Goal: Transaction & Acquisition: Purchase product/service

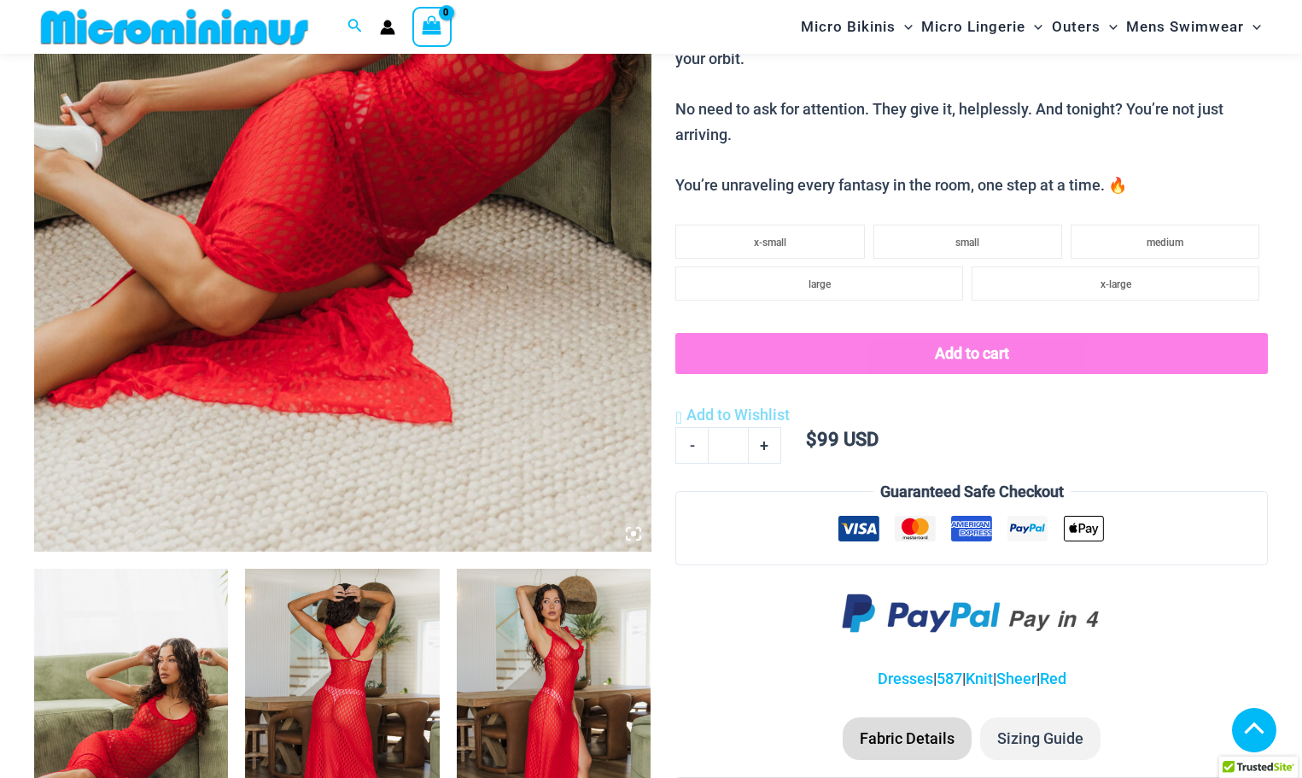
scroll to position [668, 0]
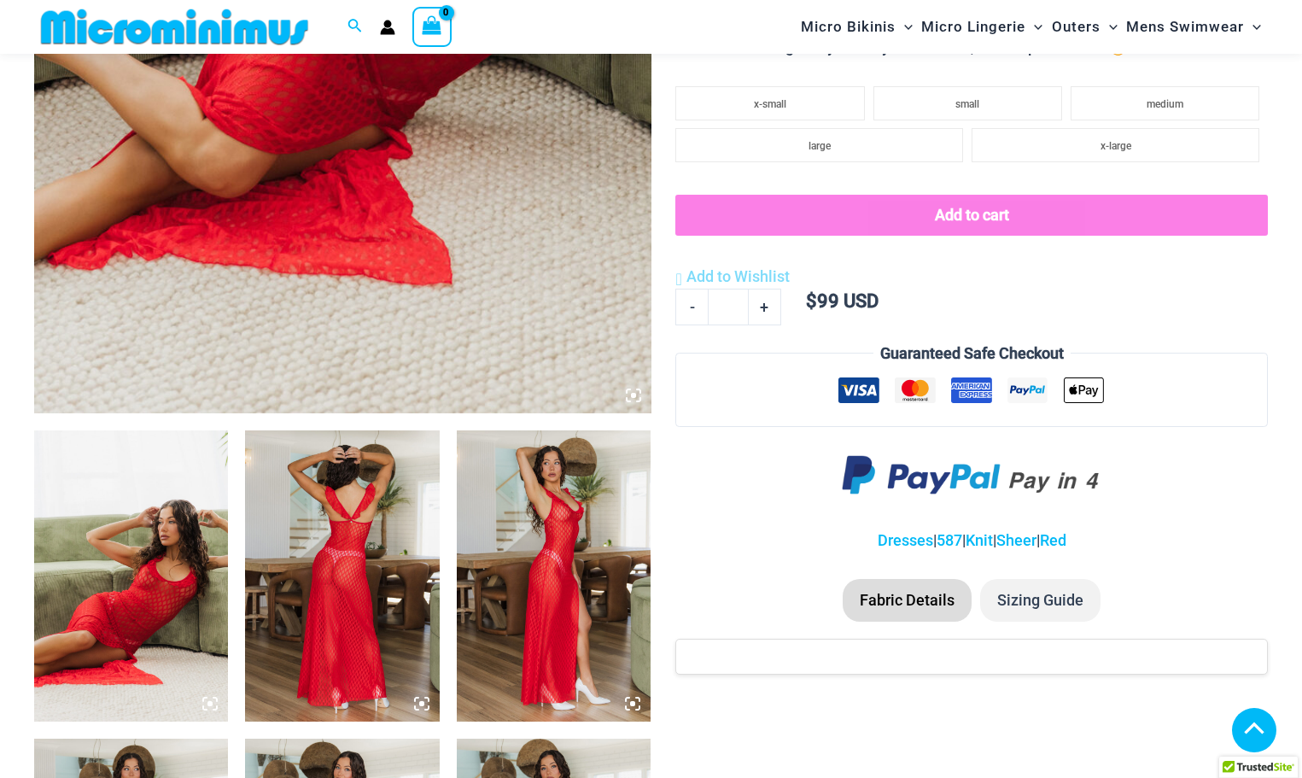
click at [375, 521] on img at bounding box center [342, 575] width 194 height 291
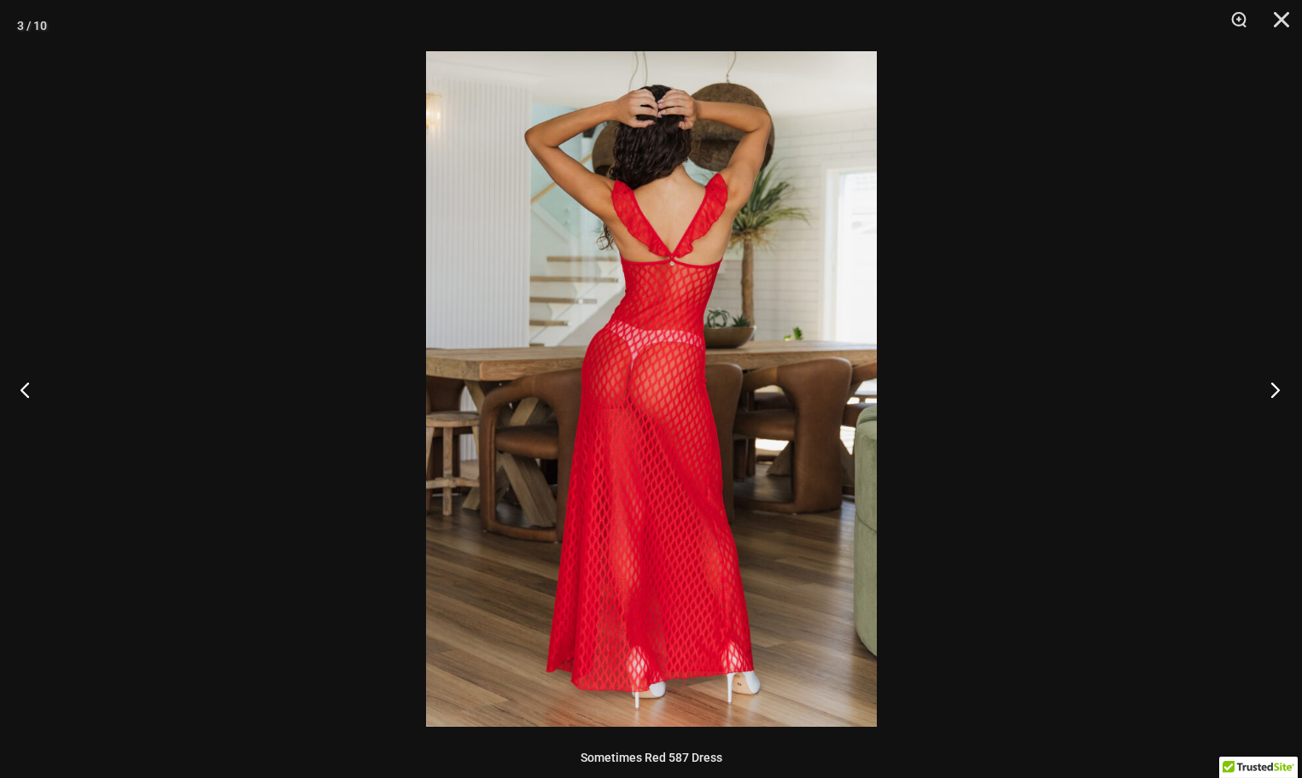
click at [1277, 393] on button "Next" at bounding box center [1270, 389] width 64 height 85
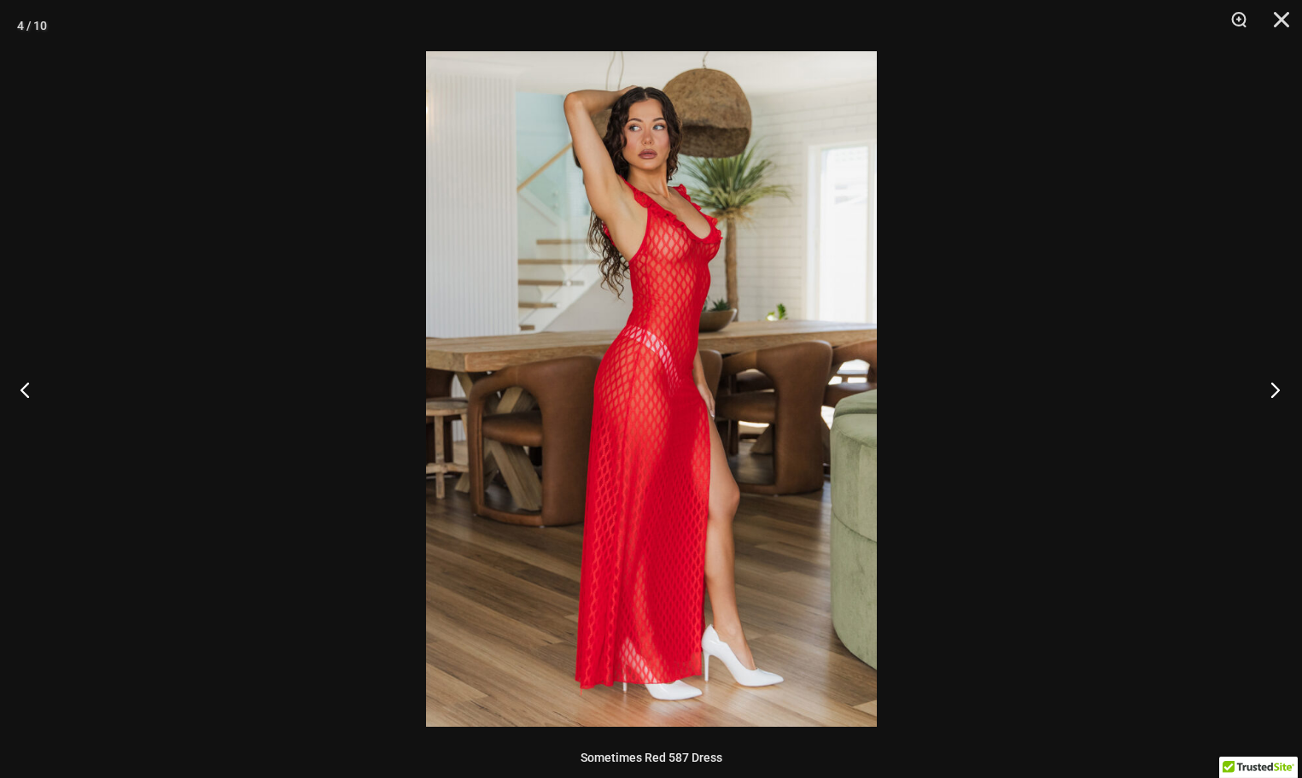
click at [1277, 393] on button "Next" at bounding box center [1270, 389] width 64 height 85
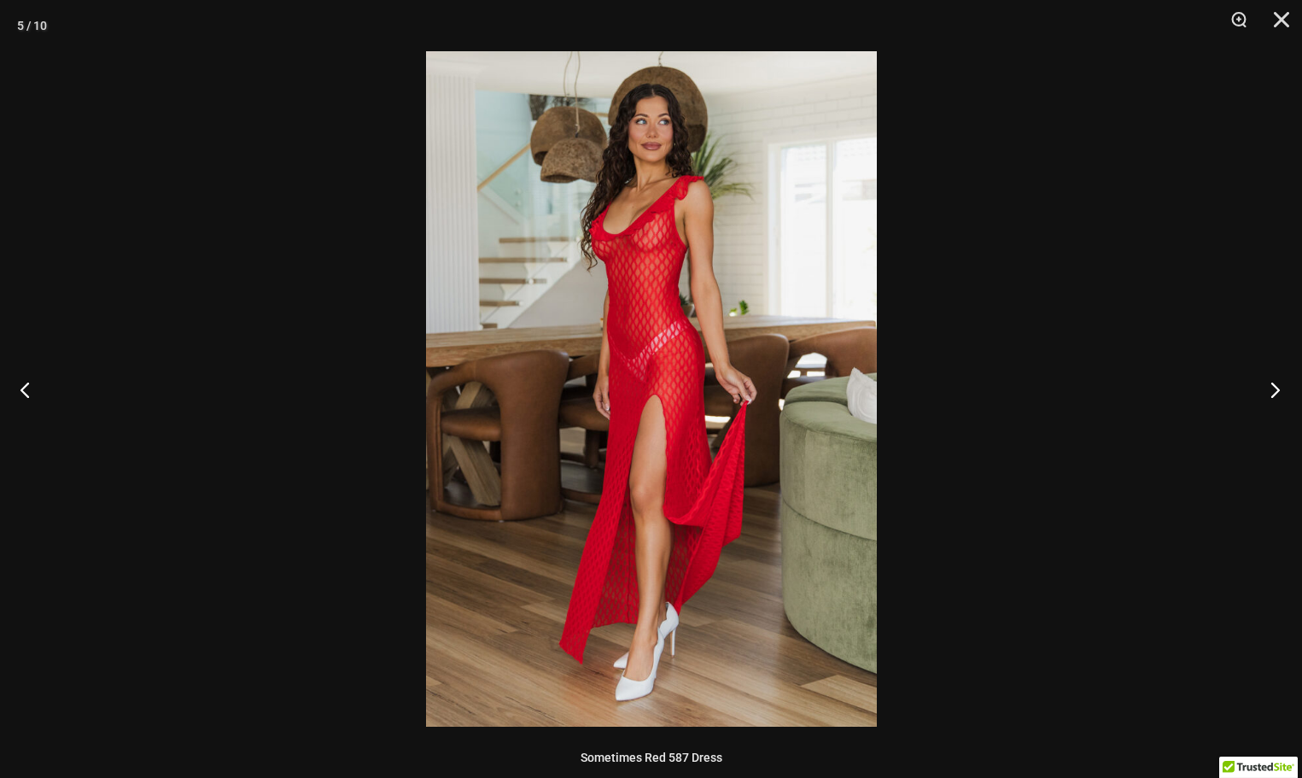
click at [1277, 393] on button "Next" at bounding box center [1270, 389] width 64 height 85
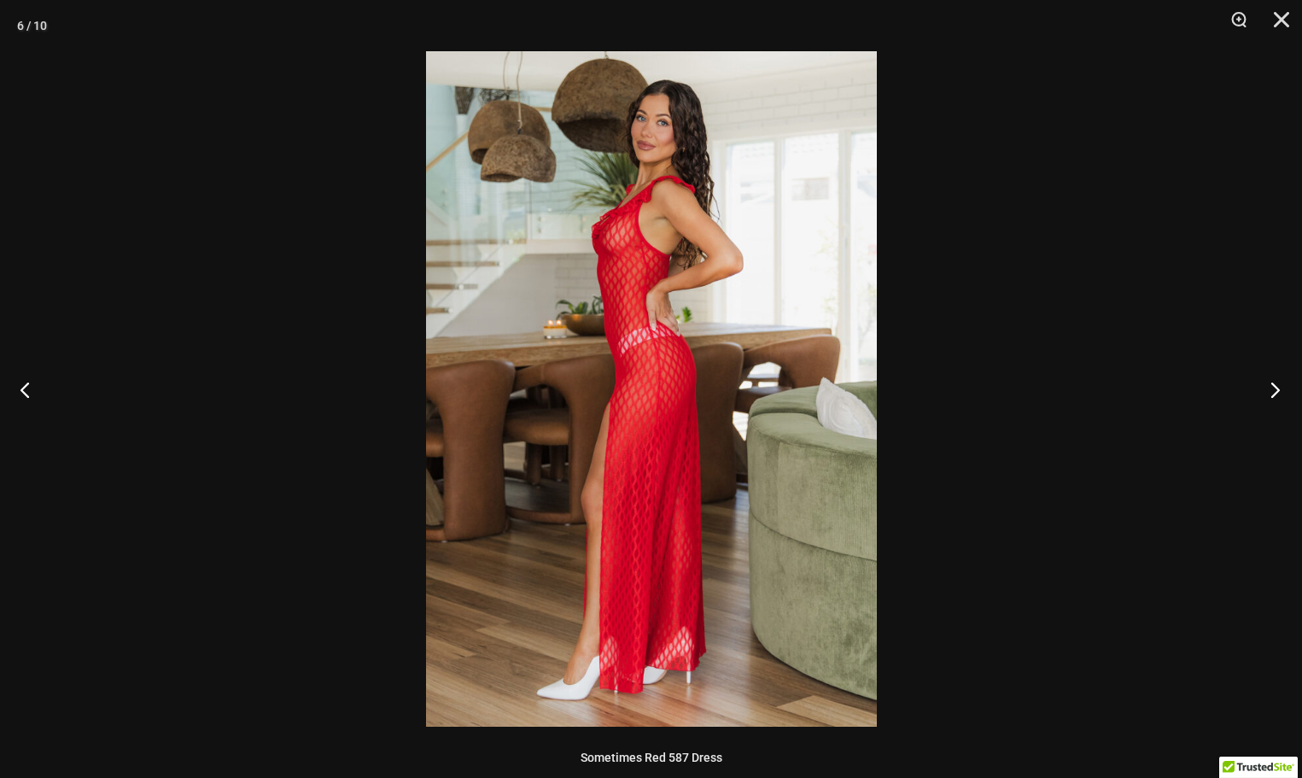
click at [1277, 393] on button "Next" at bounding box center [1270, 389] width 64 height 85
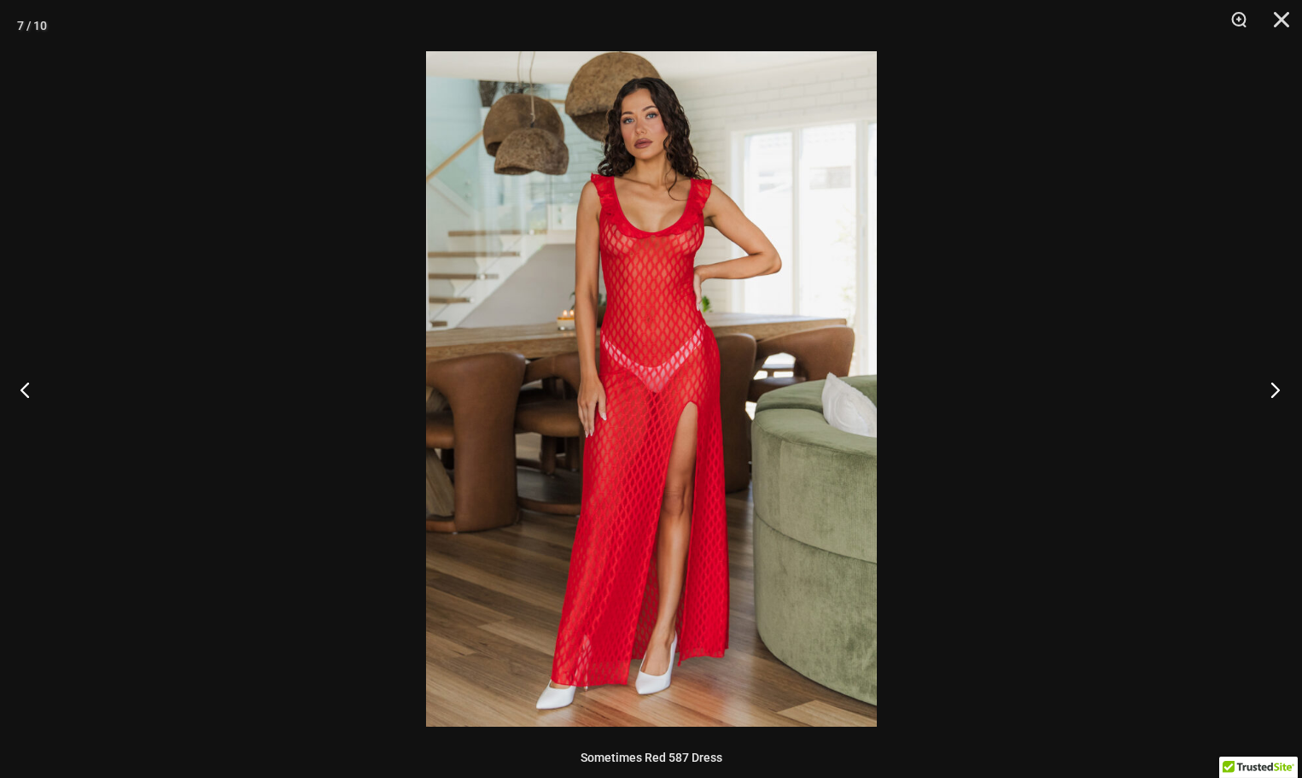
click at [1277, 393] on button "Next" at bounding box center [1270, 389] width 64 height 85
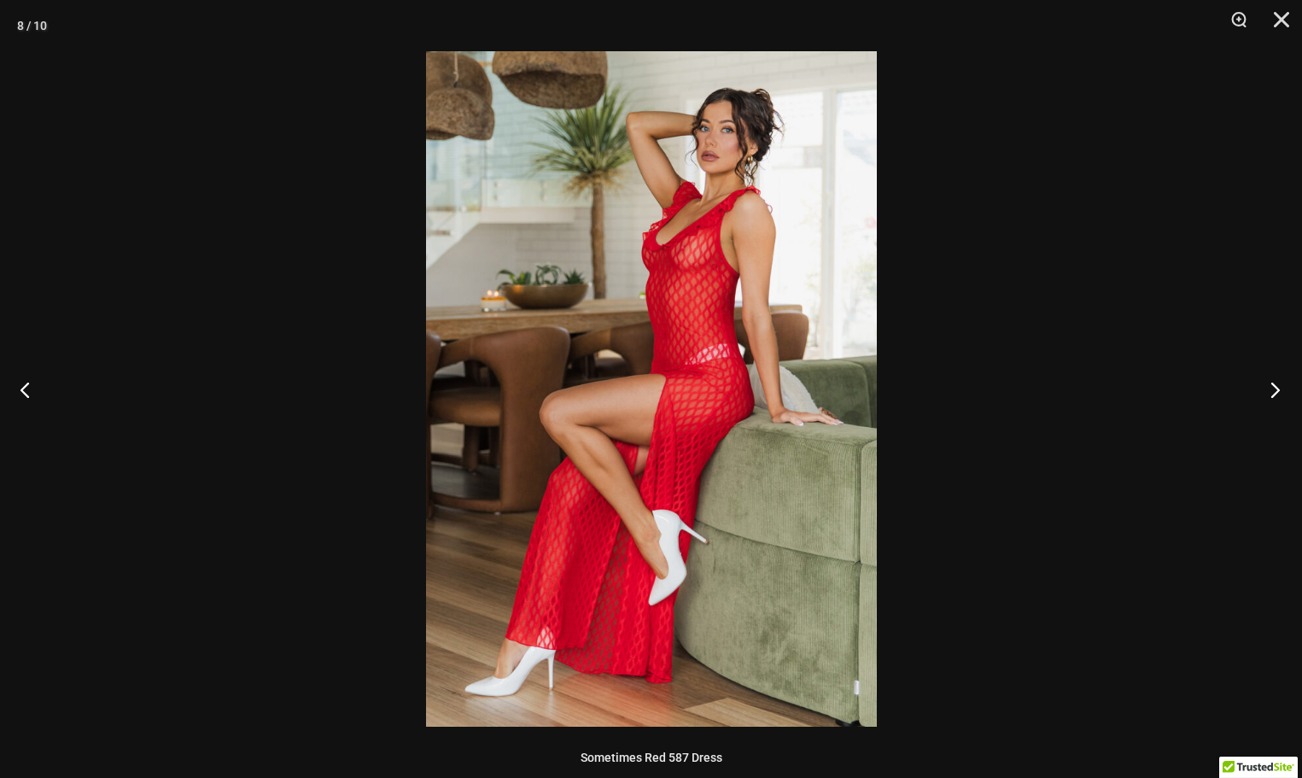
click at [1277, 393] on button "Next" at bounding box center [1270, 389] width 64 height 85
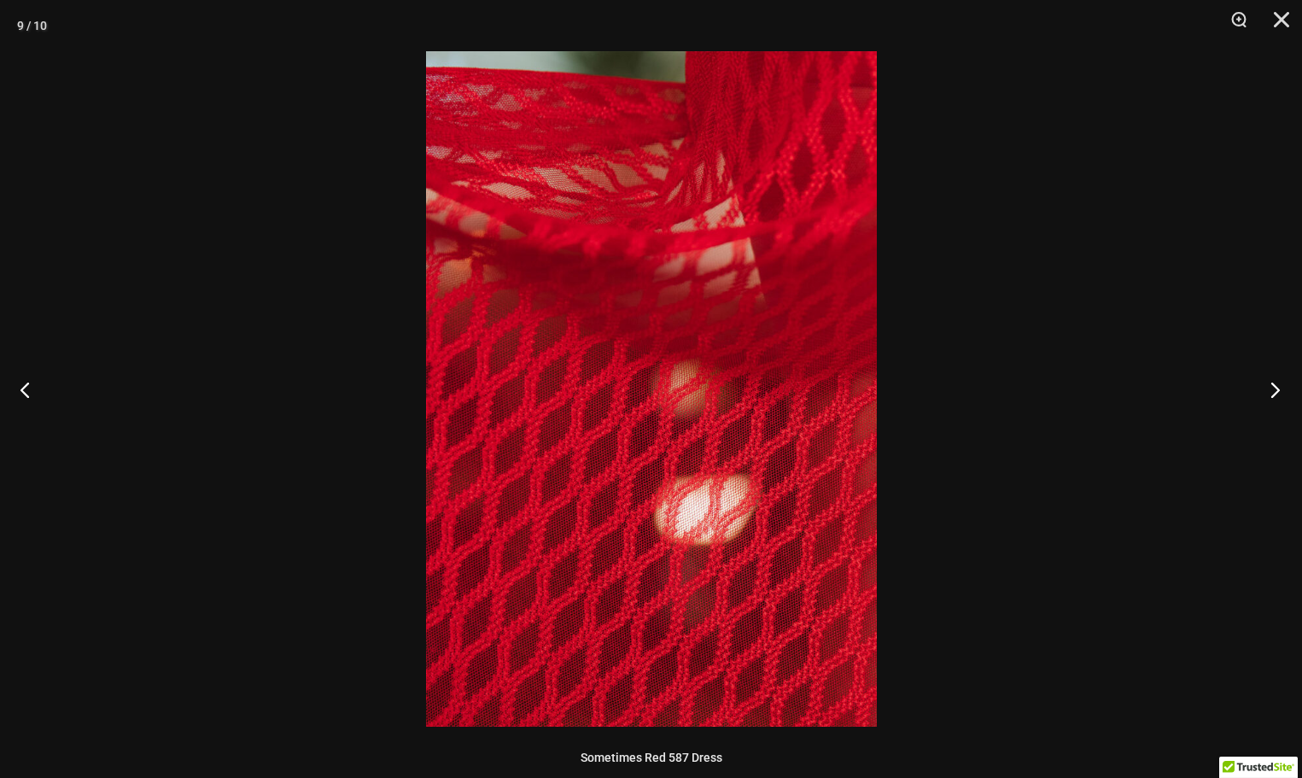
click at [1277, 393] on button "Next" at bounding box center [1270, 389] width 64 height 85
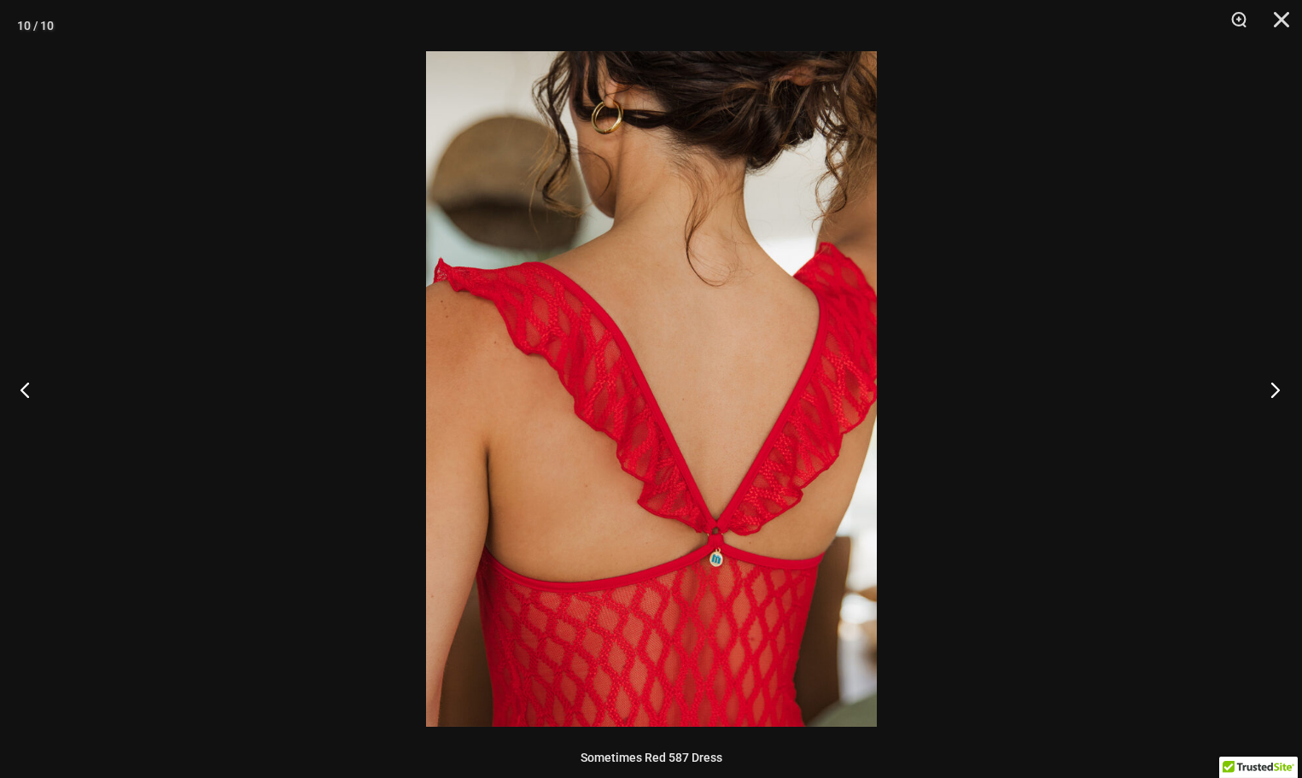
click at [1277, 393] on button "Next" at bounding box center [1270, 389] width 64 height 85
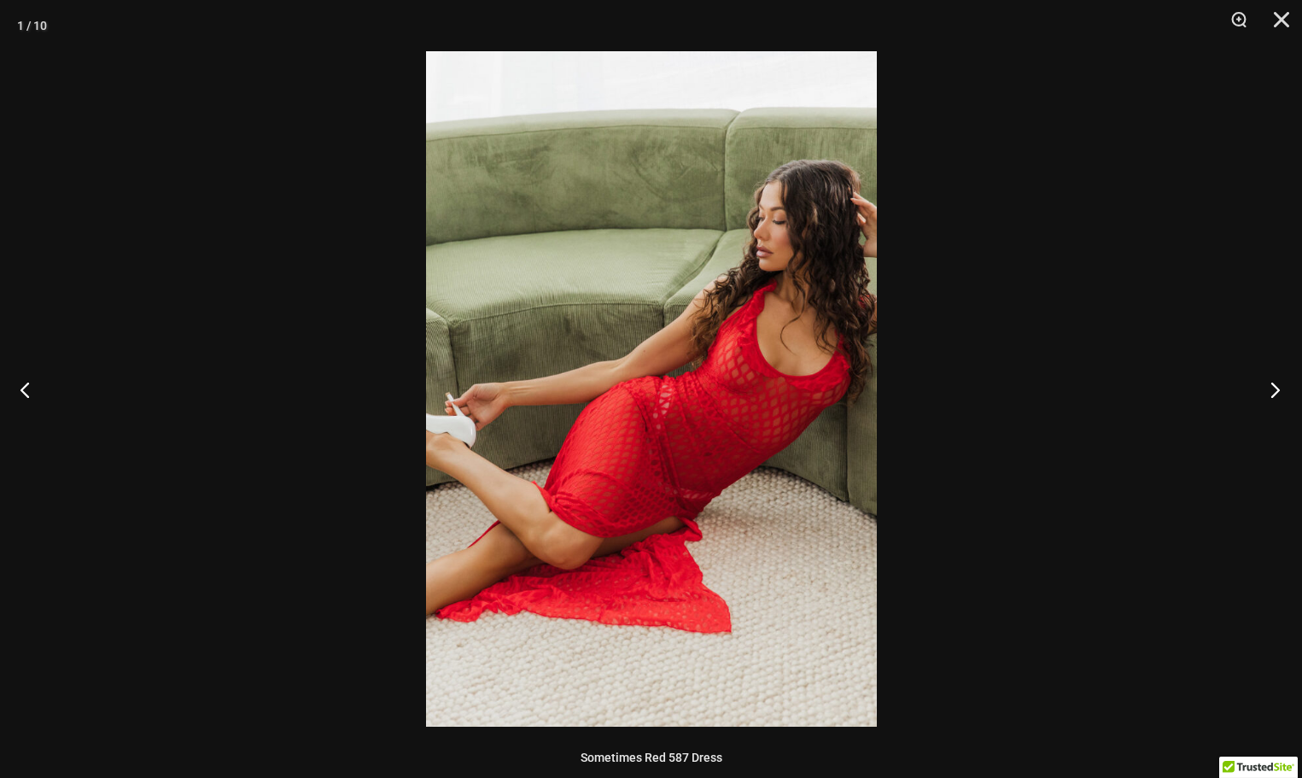
click at [1277, 393] on button "Next" at bounding box center [1270, 389] width 64 height 85
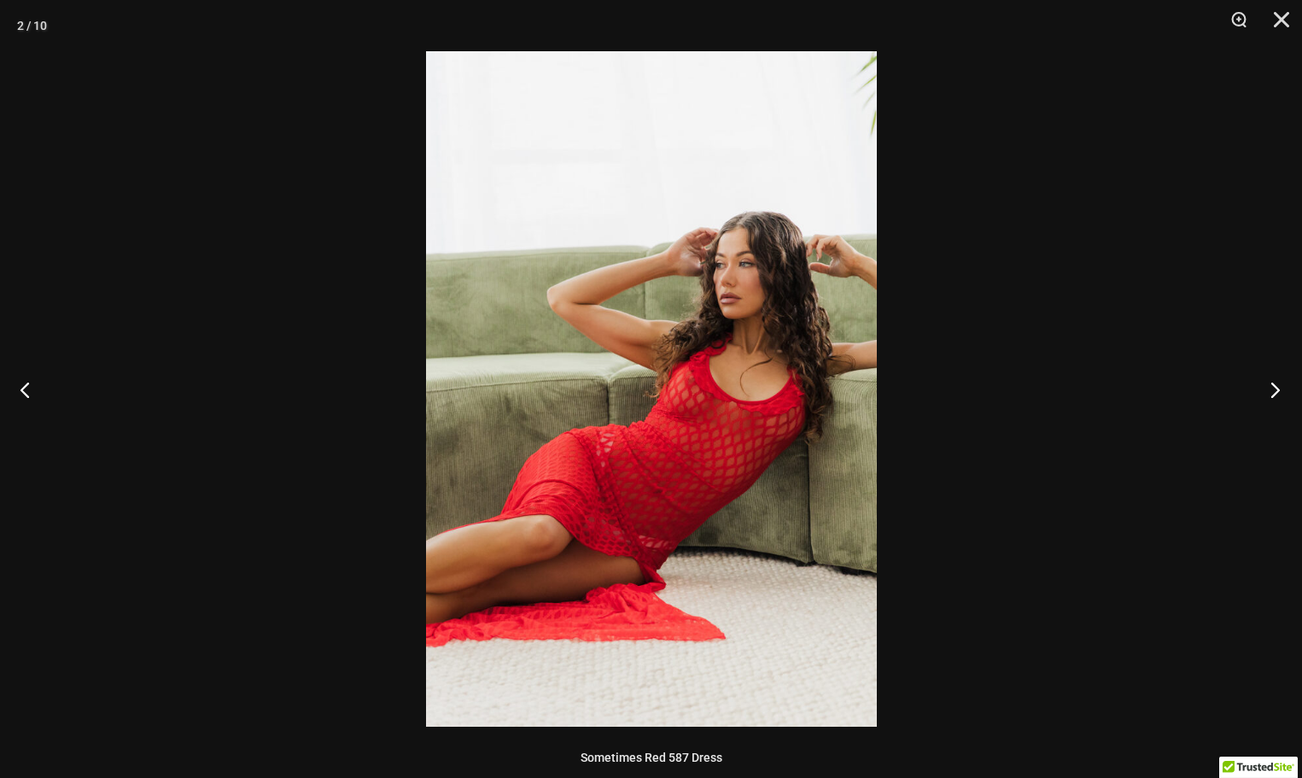
click at [1277, 393] on button "Next" at bounding box center [1270, 389] width 64 height 85
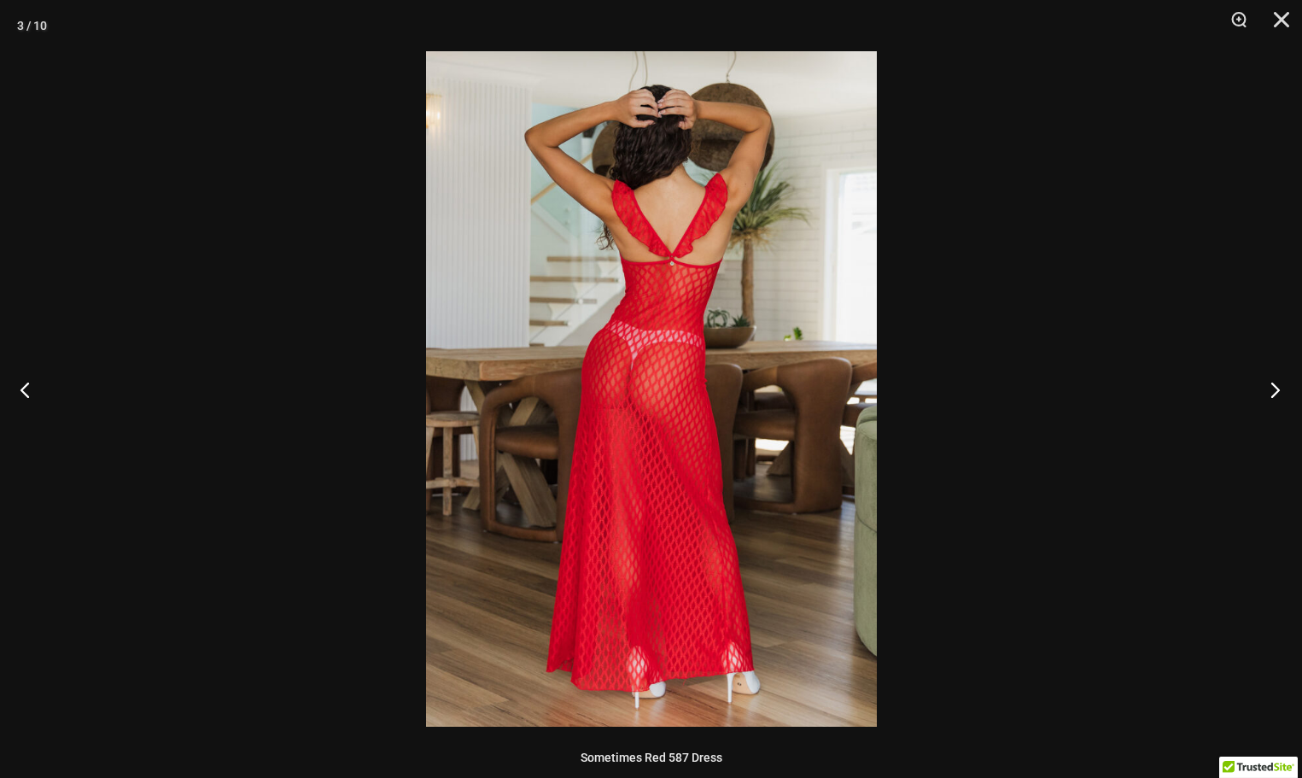
click at [1277, 393] on button "Next" at bounding box center [1270, 389] width 64 height 85
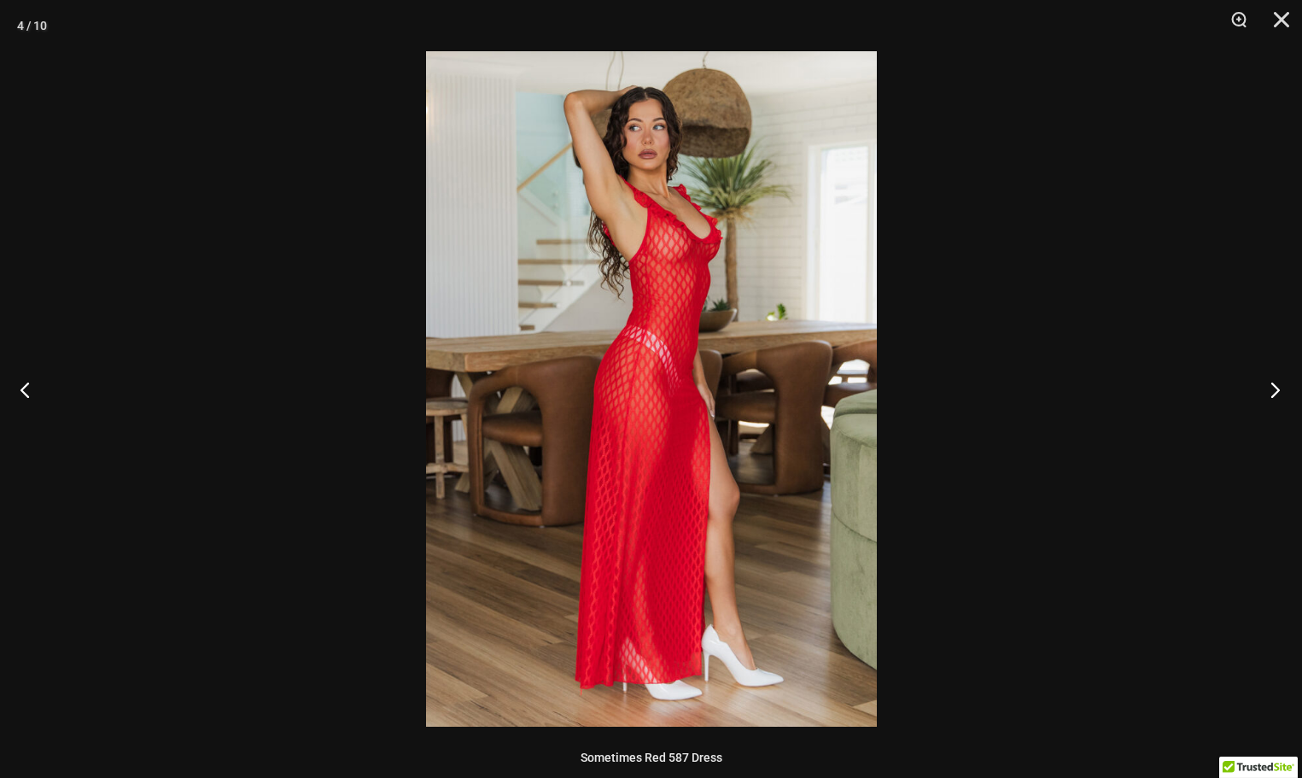
click at [1277, 393] on button "Next" at bounding box center [1270, 389] width 64 height 85
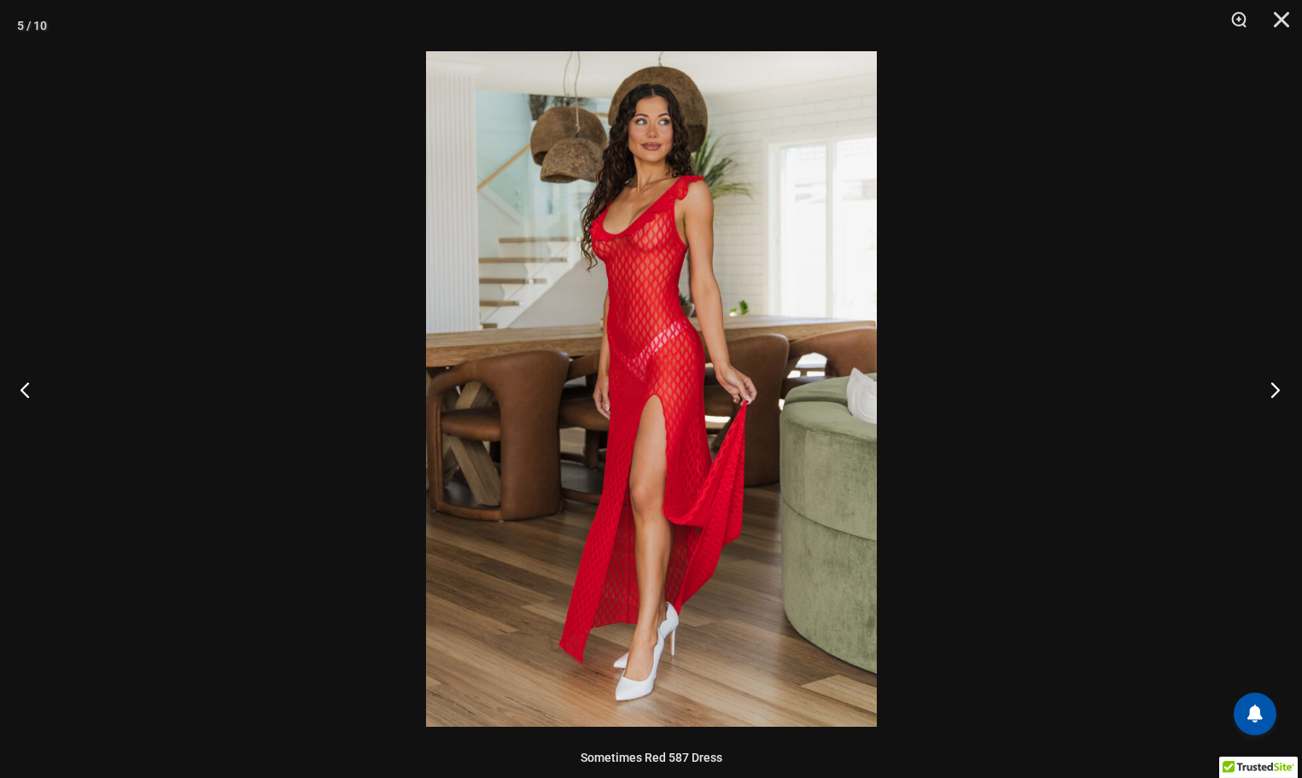
click at [1277, 393] on button "Next" at bounding box center [1270, 389] width 64 height 85
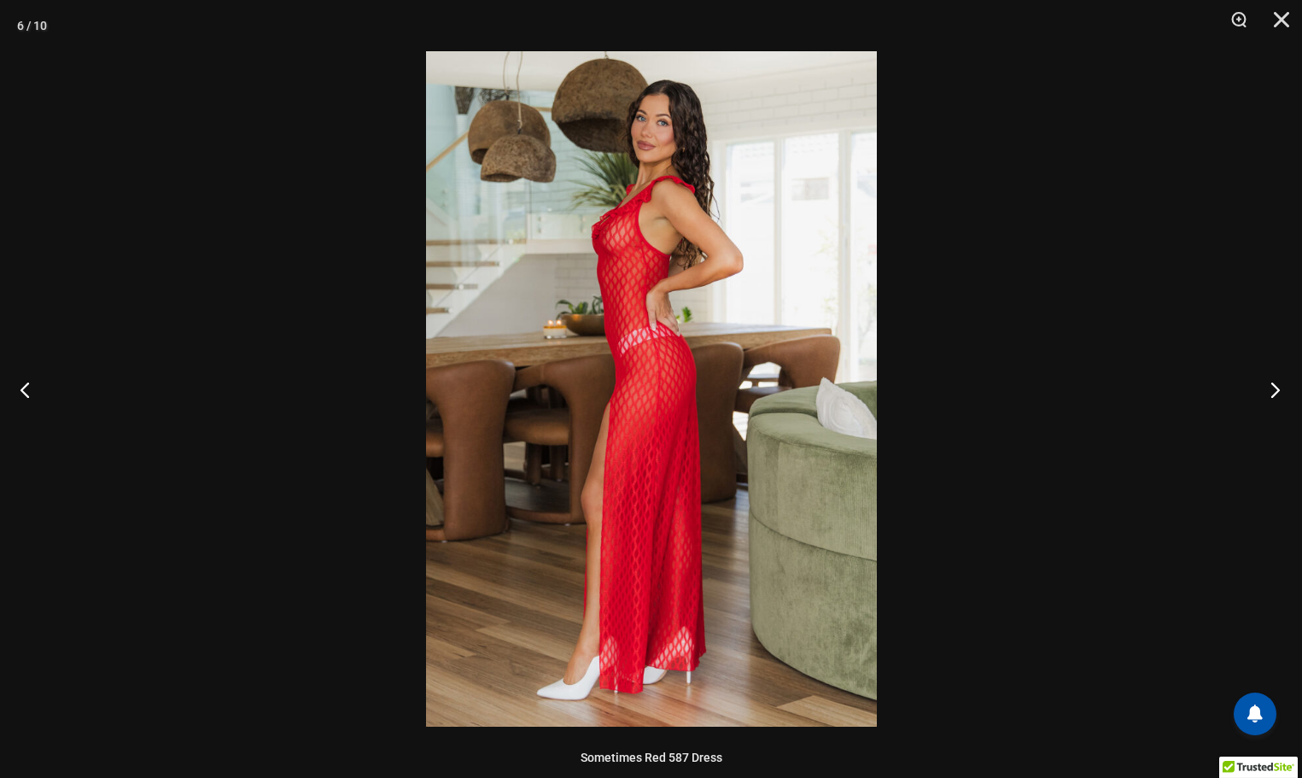
click at [1277, 393] on button "Next" at bounding box center [1270, 389] width 64 height 85
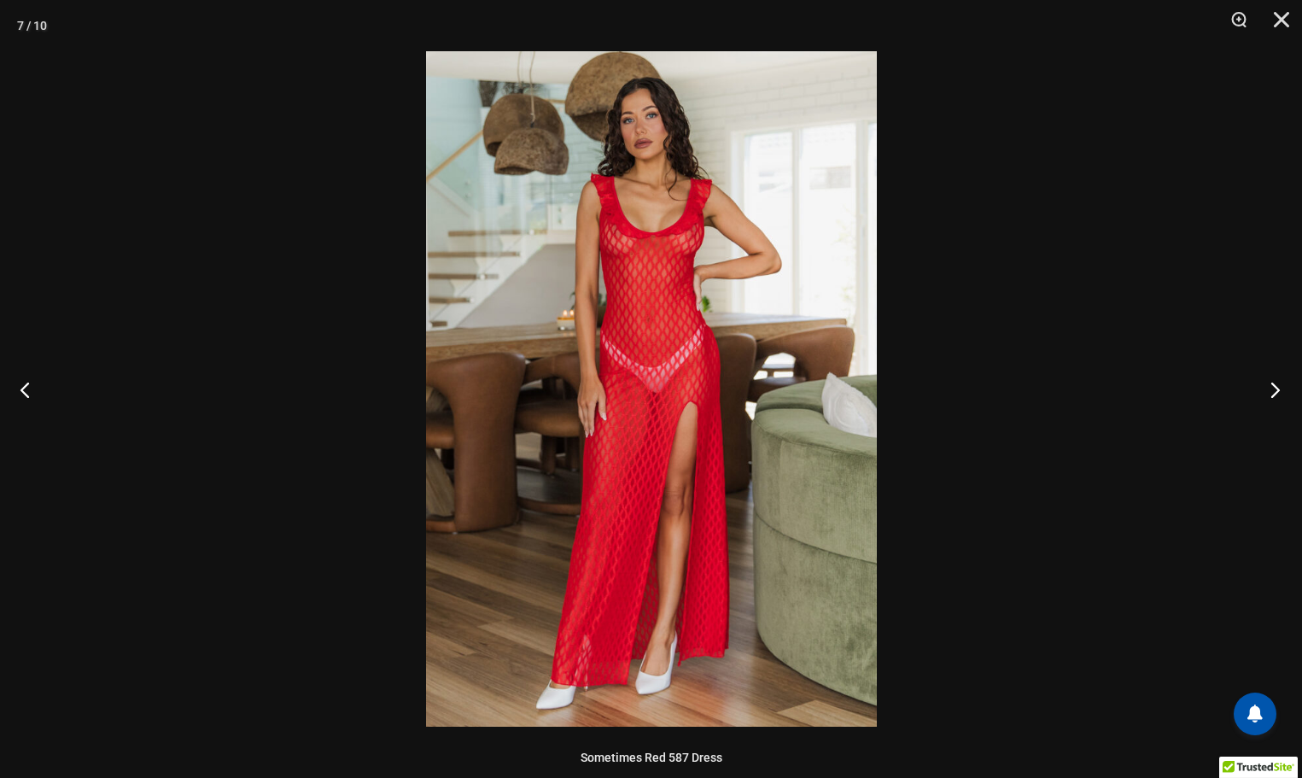
click at [1277, 393] on button "Next" at bounding box center [1270, 389] width 64 height 85
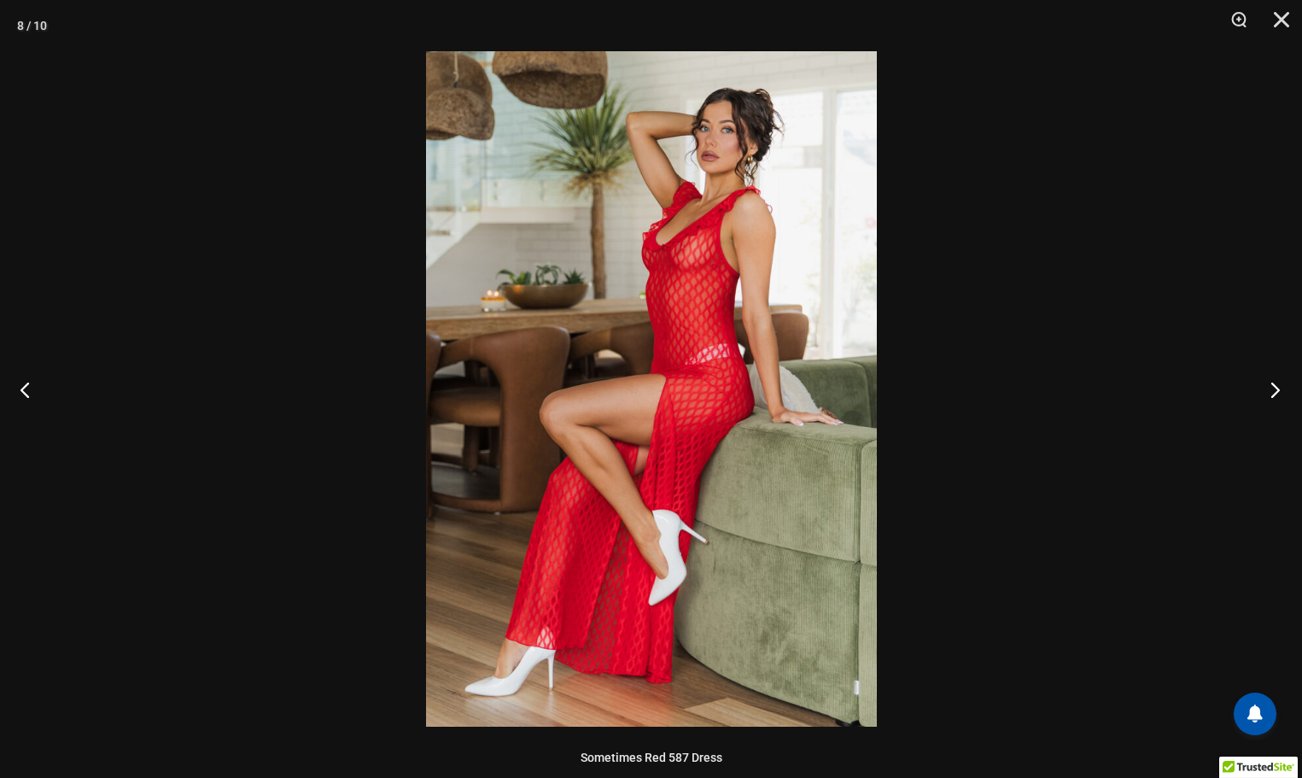
click at [1277, 393] on button "Next" at bounding box center [1270, 389] width 64 height 85
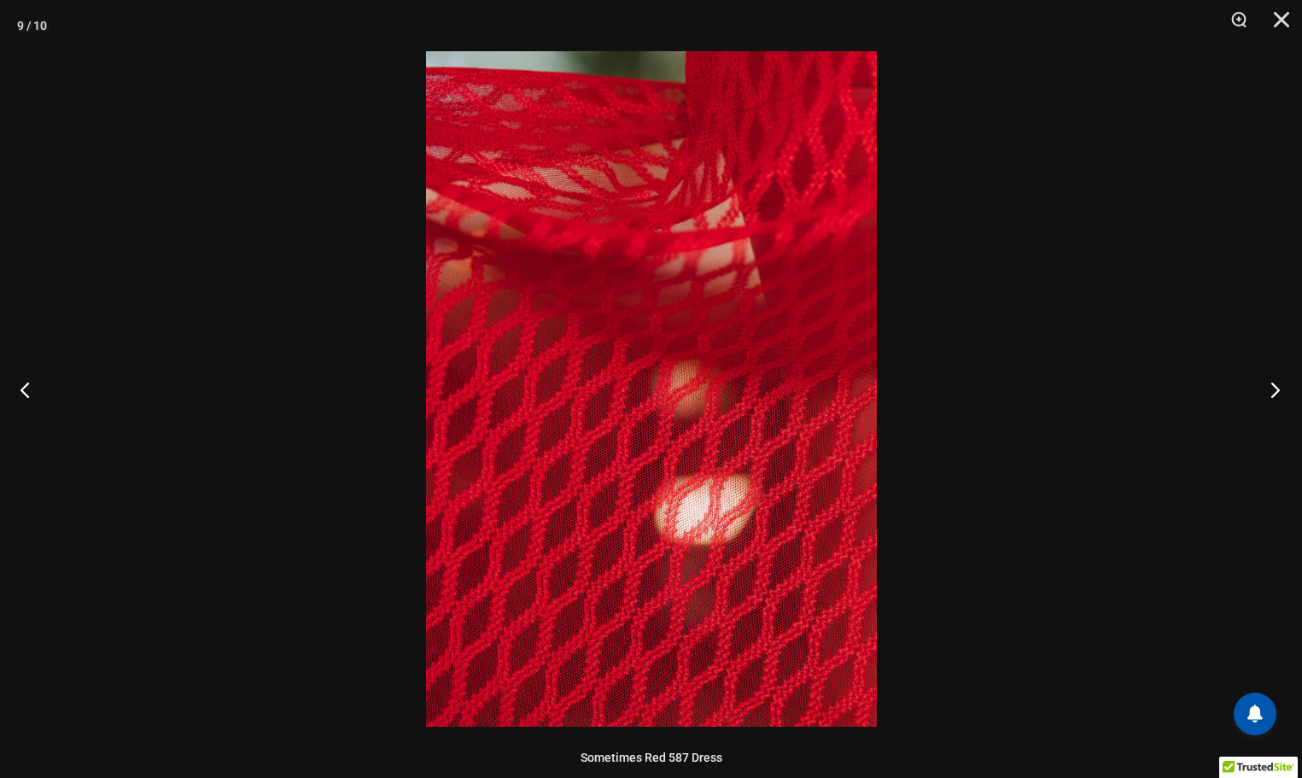
click at [1277, 393] on button "Next" at bounding box center [1270, 389] width 64 height 85
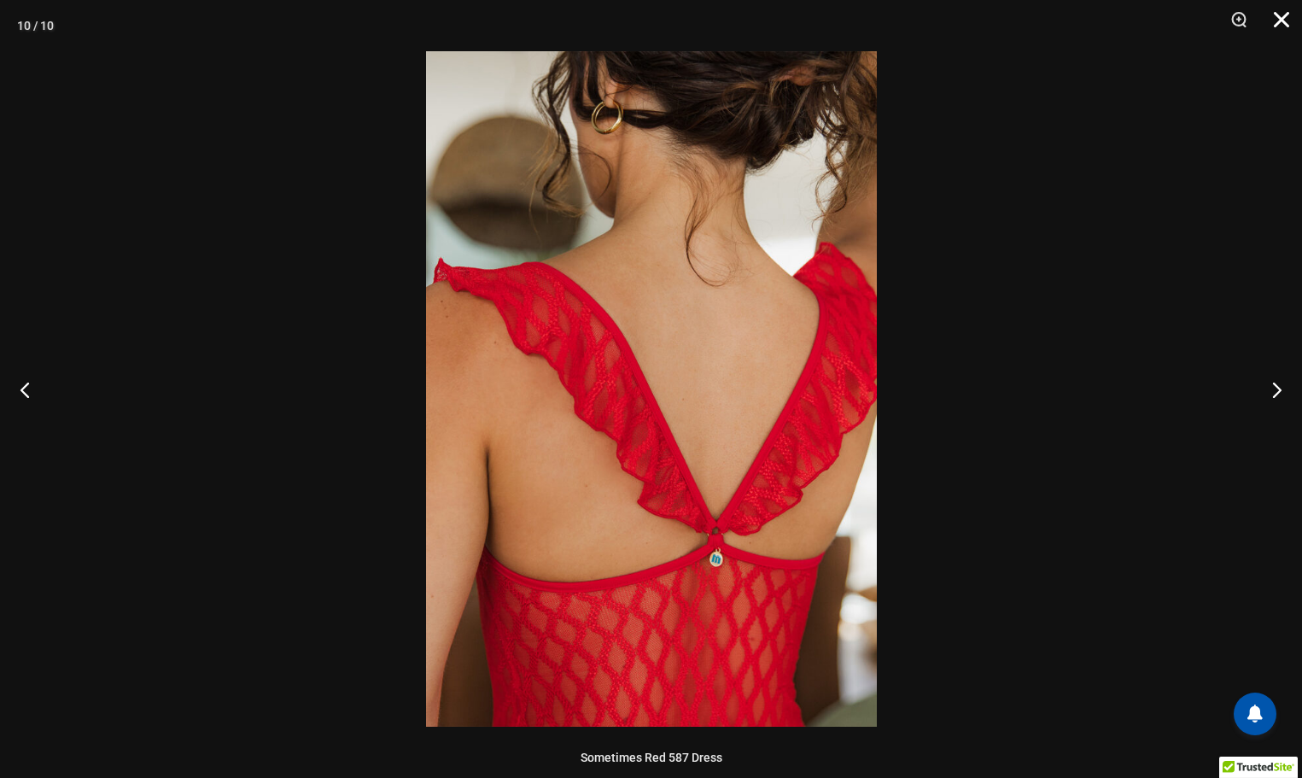
click at [1284, 20] on button "Close" at bounding box center [1275, 25] width 43 height 51
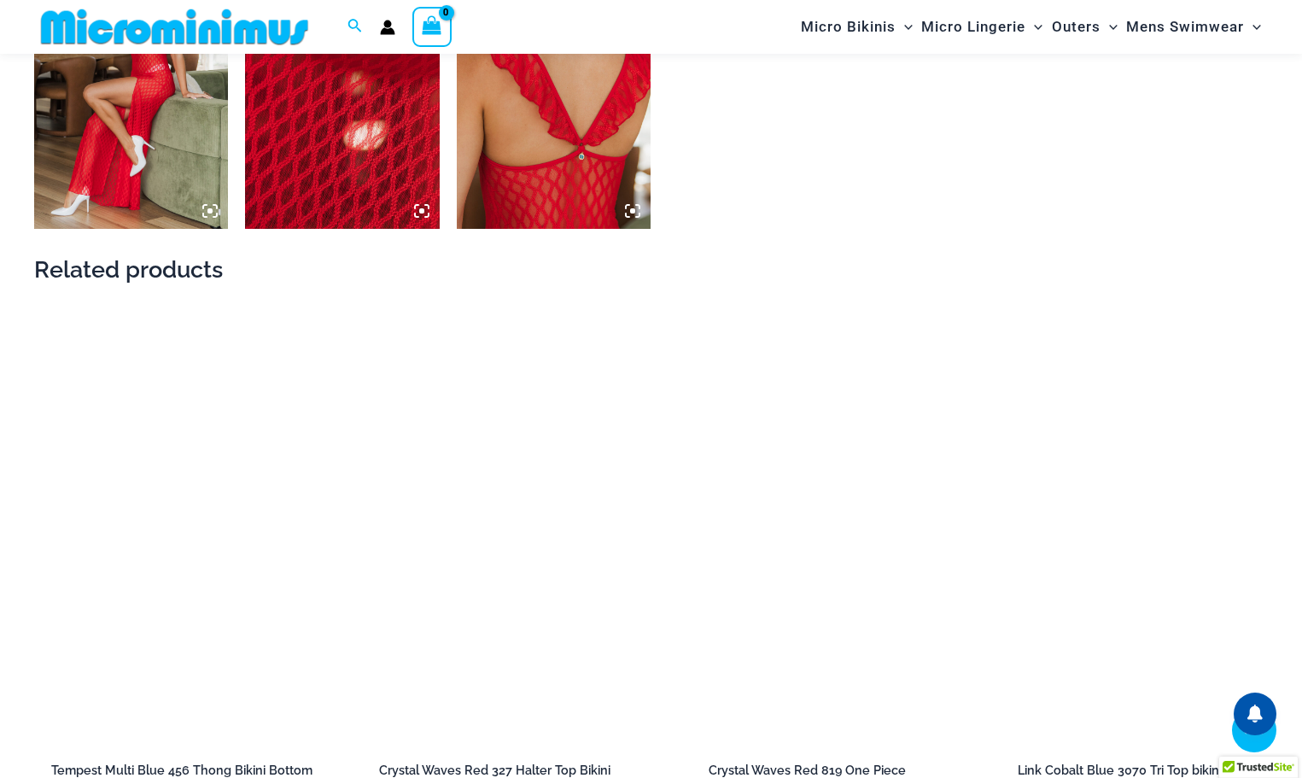
scroll to position [1863, 0]
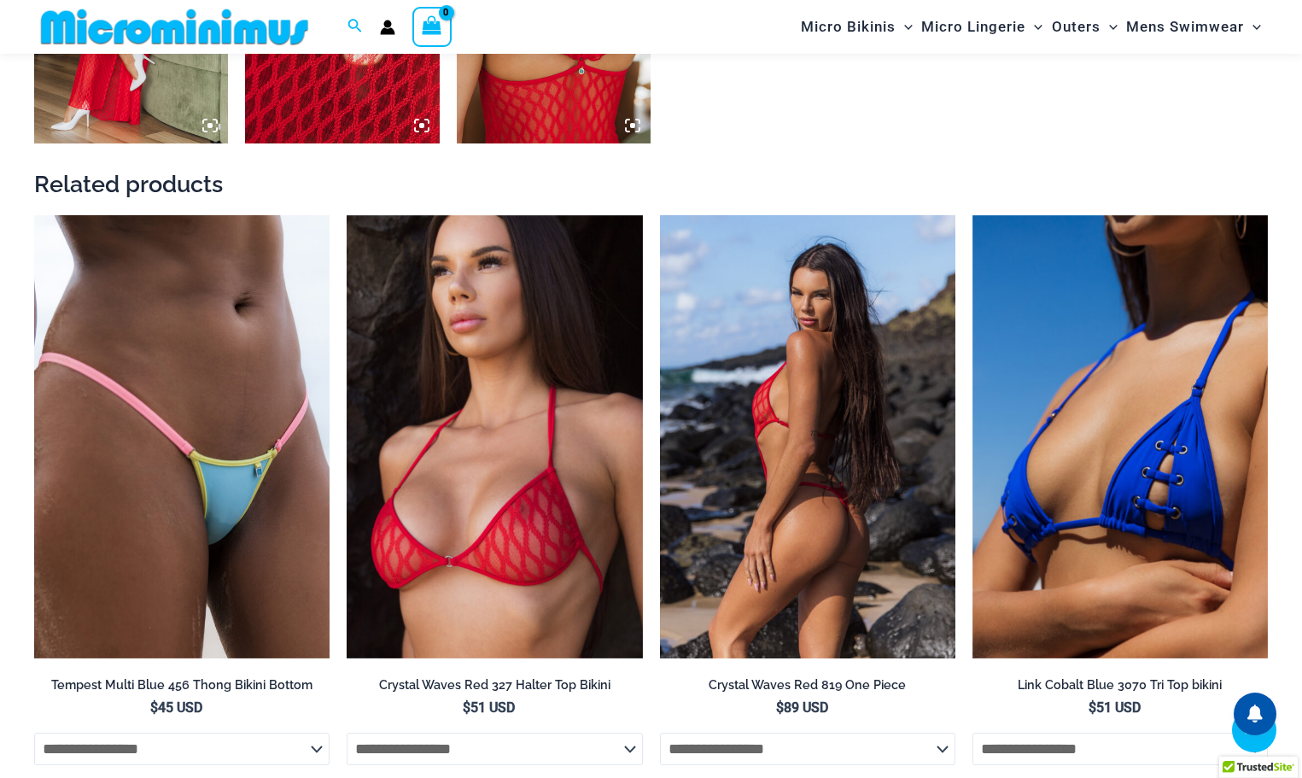
click at [831, 463] on img at bounding box center [807, 436] width 295 height 443
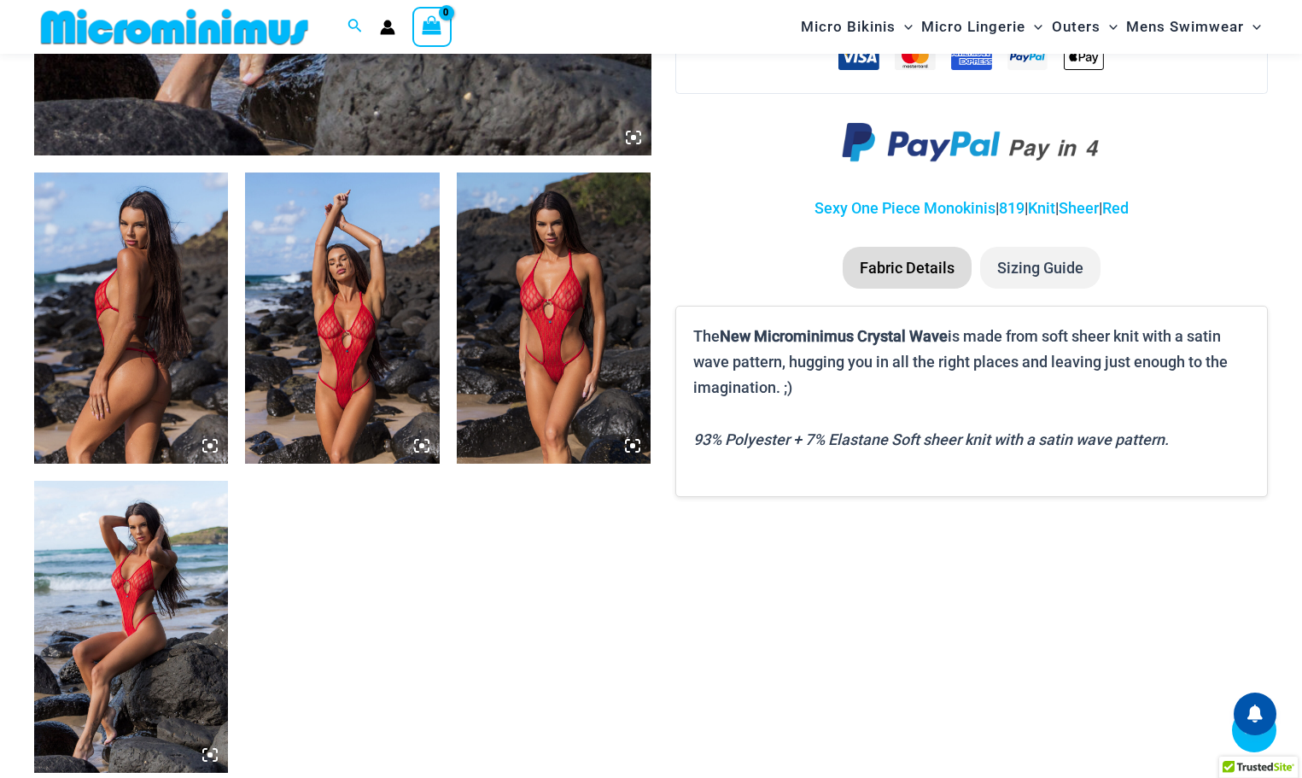
scroll to position [924, 0]
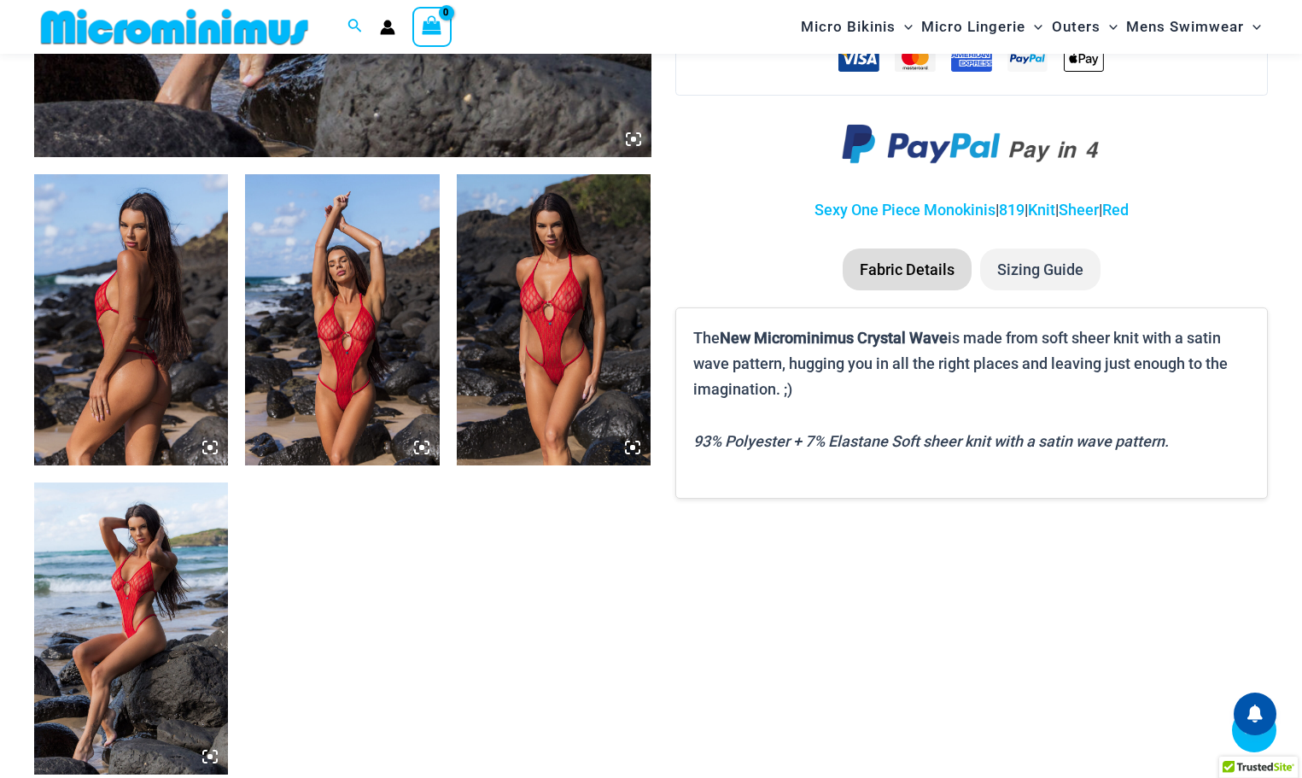
click at [81, 315] on img at bounding box center [131, 319] width 194 height 291
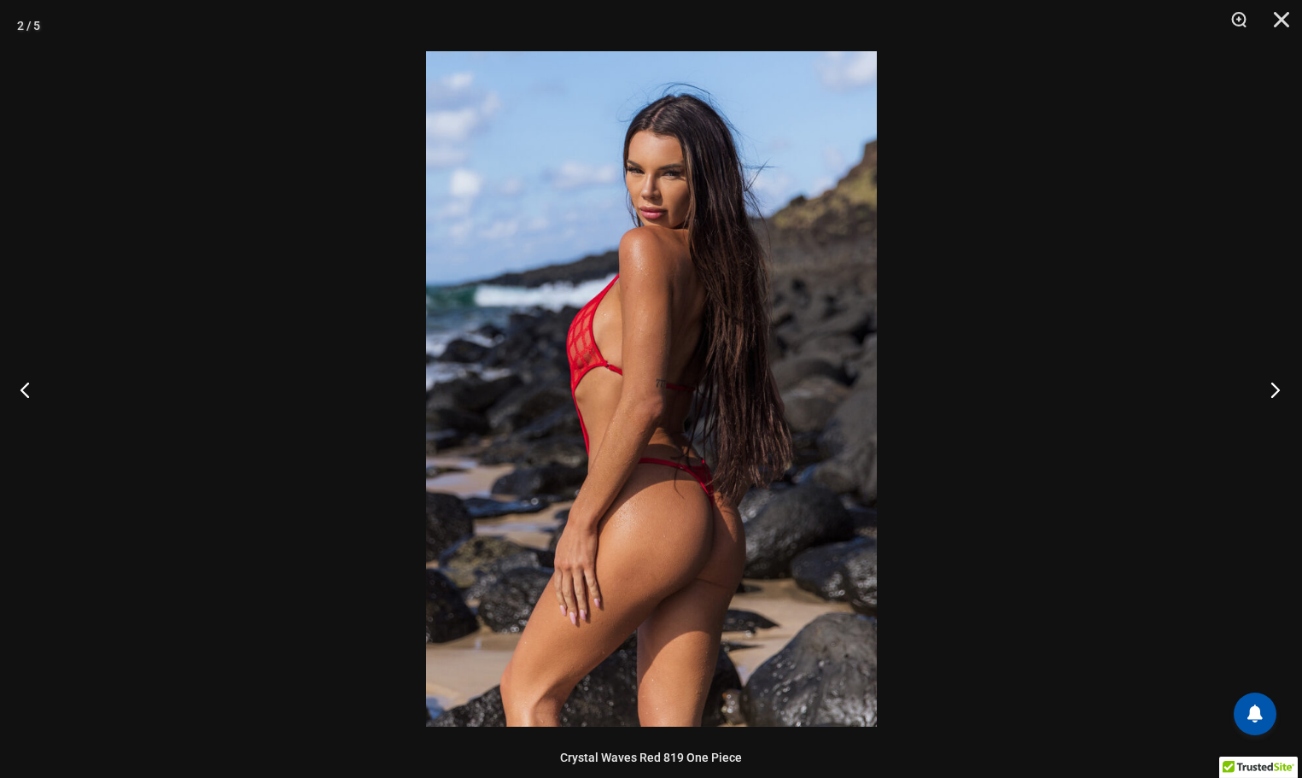
click at [1267, 391] on button "Next" at bounding box center [1270, 389] width 64 height 85
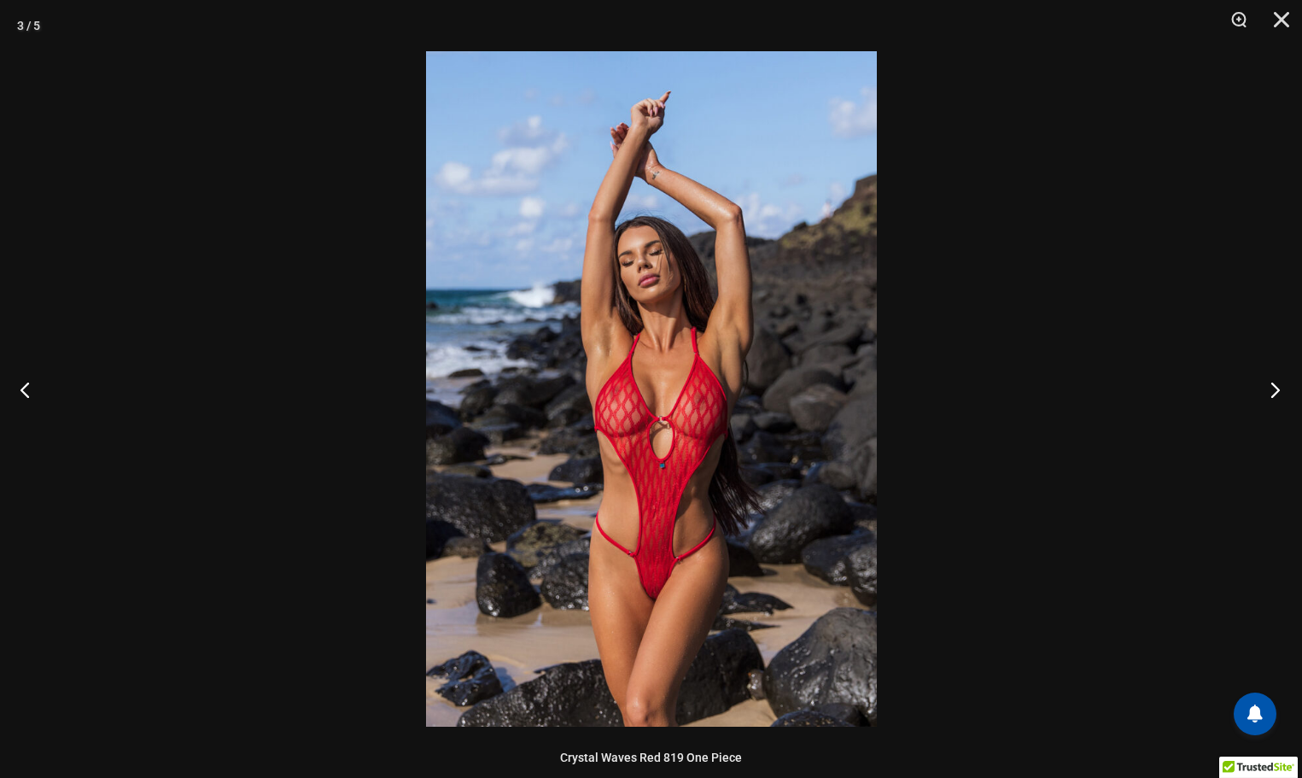
click at [1267, 391] on button "Next" at bounding box center [1270, 389] width 64 height 85
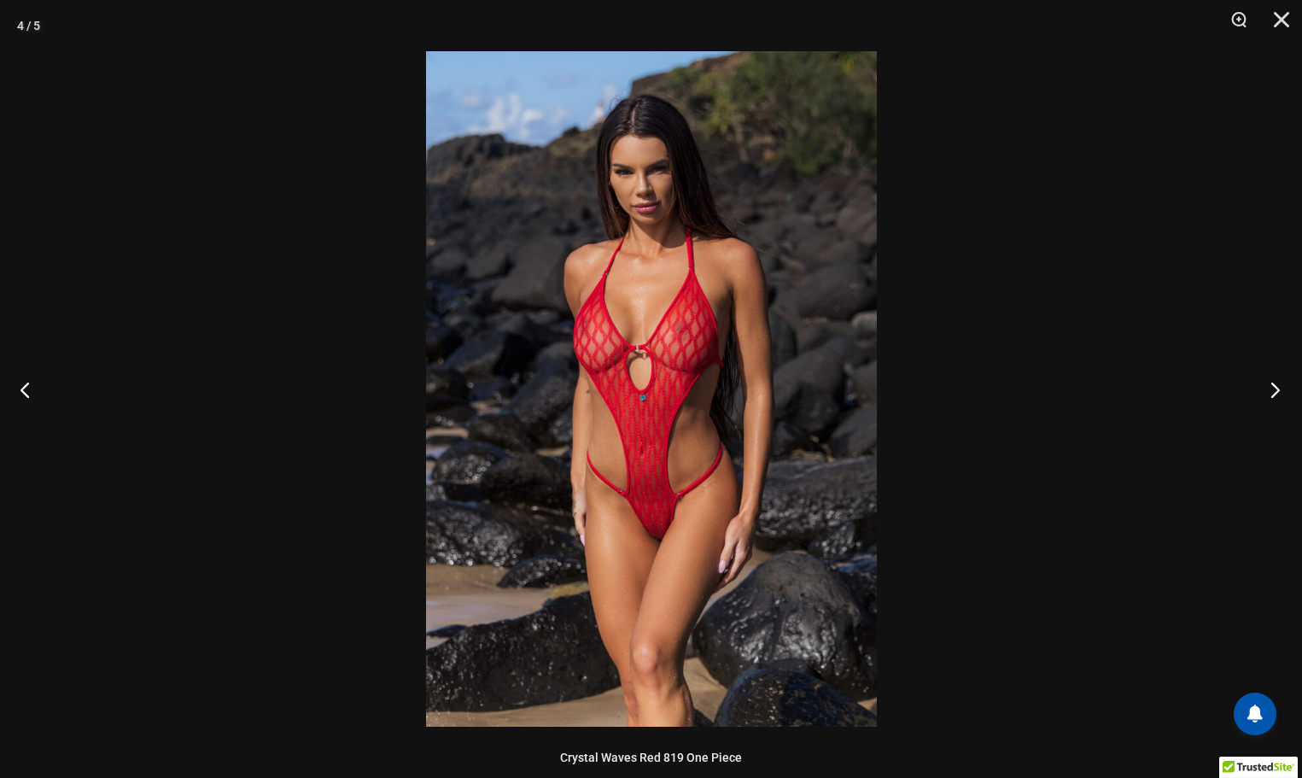
click at [1267, 391] on button "Next" at bounding box center [1270, 389] width 64 height 85
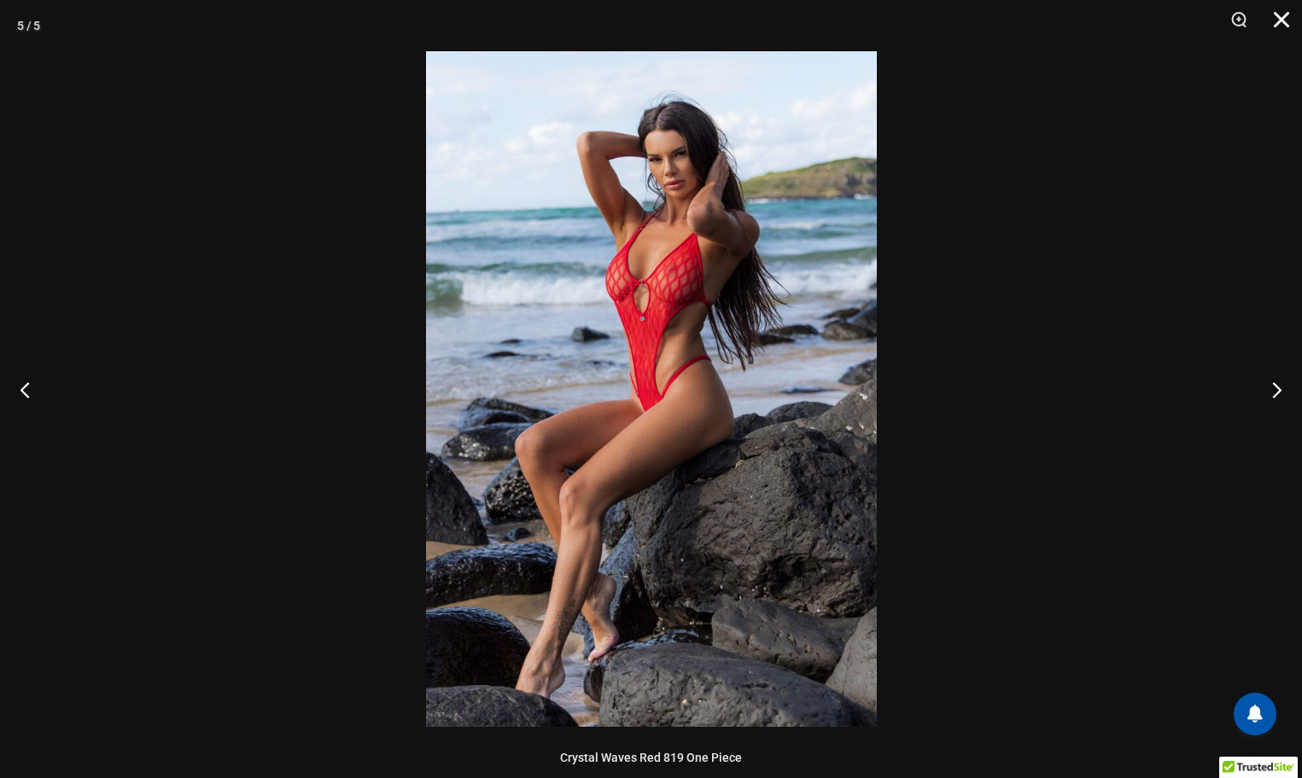
click at [1282, 25] on button "Close" at bounding box center [1275, 25] width 43 height 51
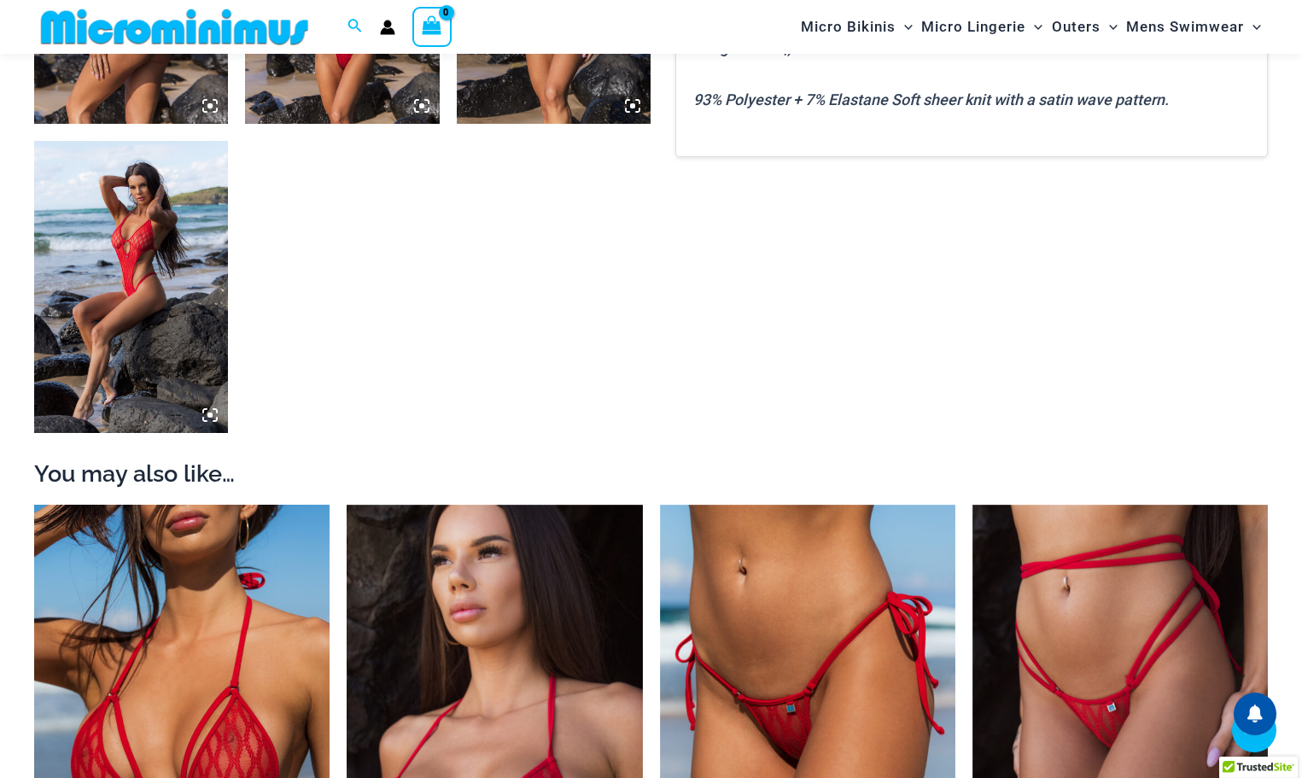
scroll to position [1522, 0]
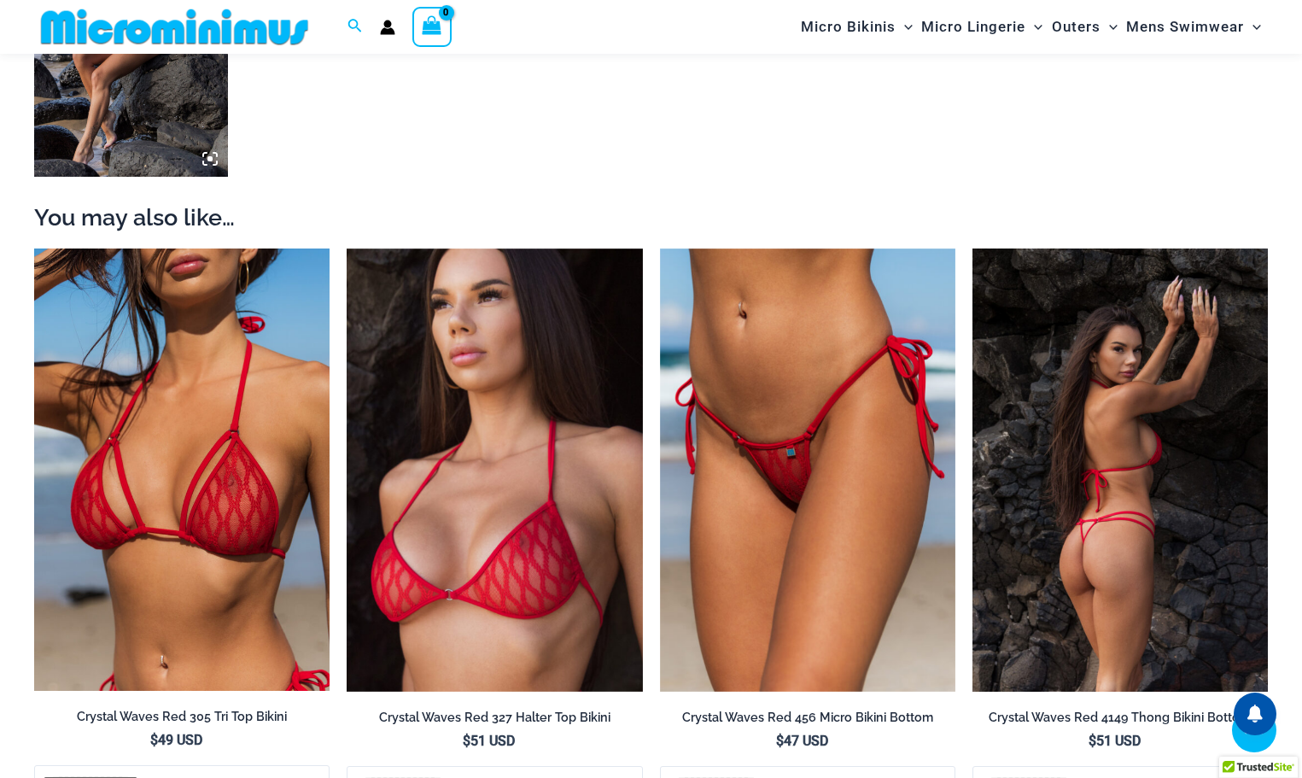
click at [1100, 486] on img at bounding box center [1120, 469] width 295 height 443
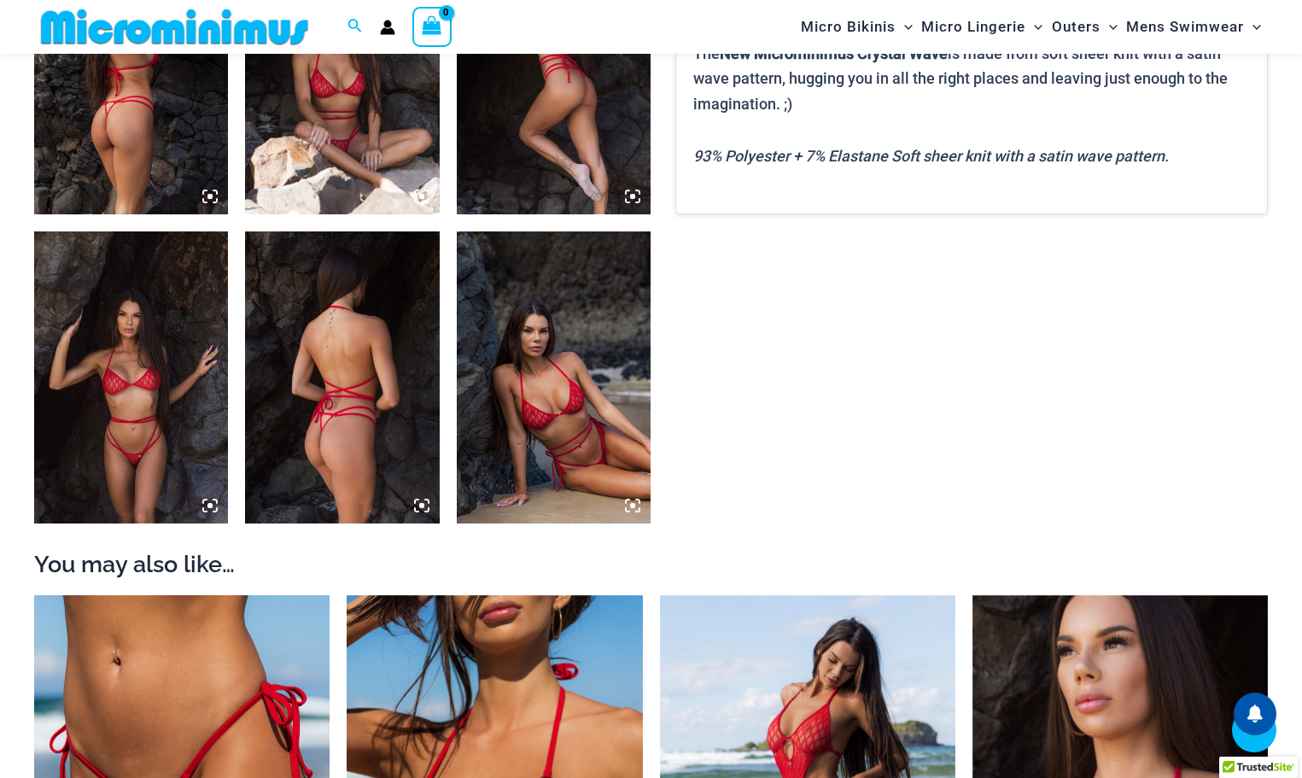
scroll to position [1180, 0]
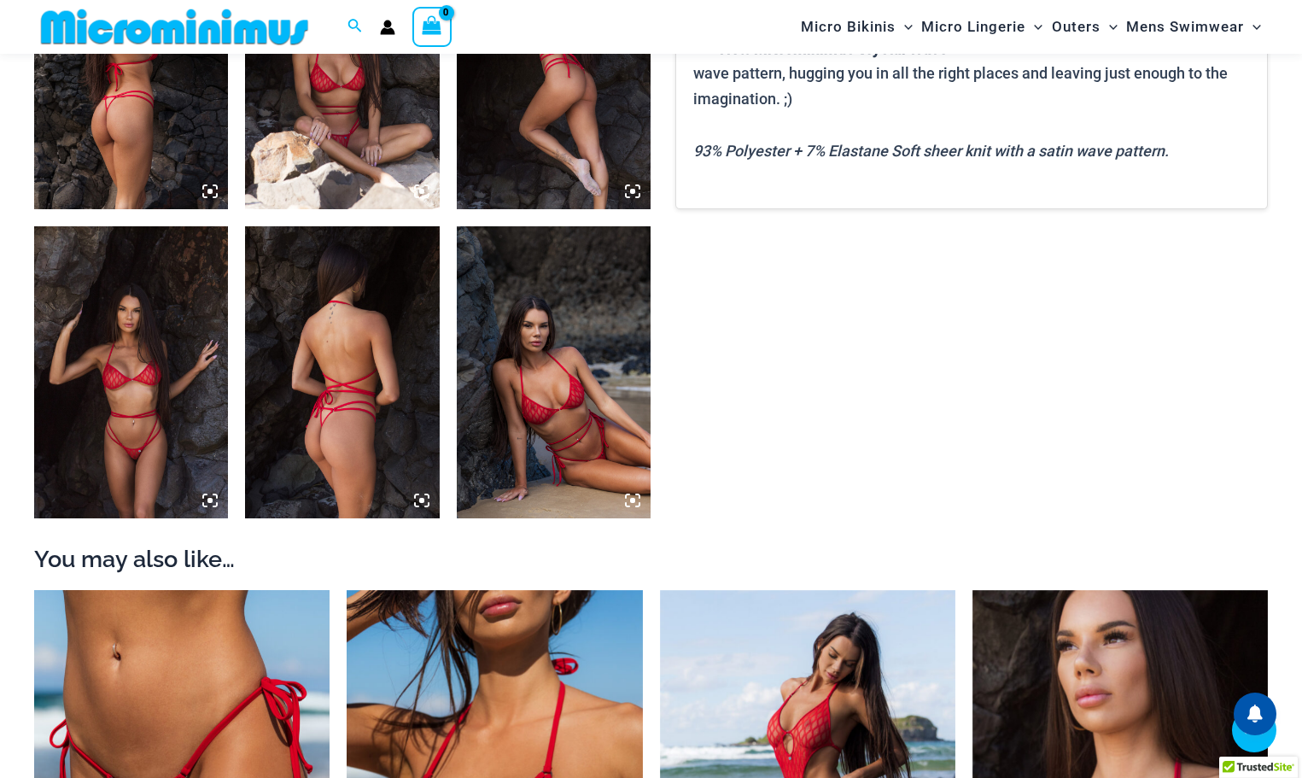
click at [361, 408] on img at bounding box center [342, 371] width 194 height 291
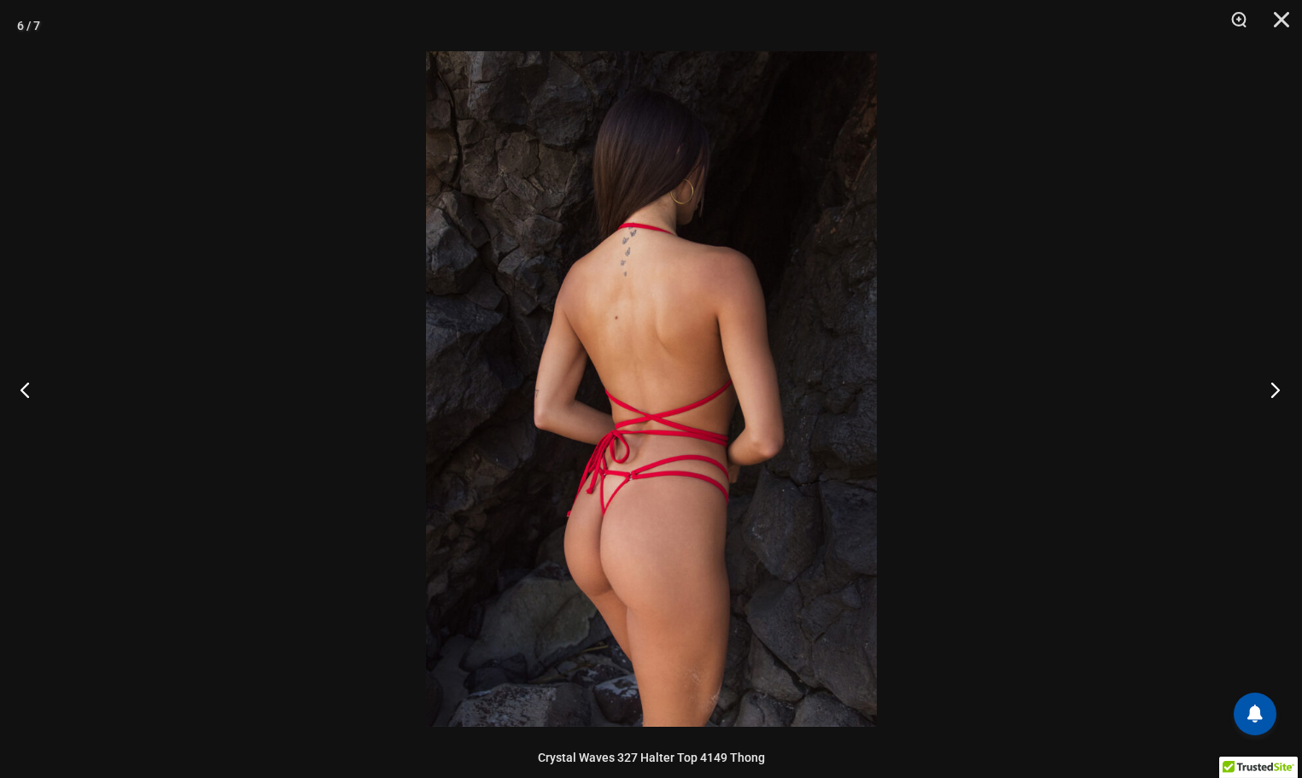
click at [1279, 391] on button "Next" at bounding box center [1270, 389] width 64 height 85
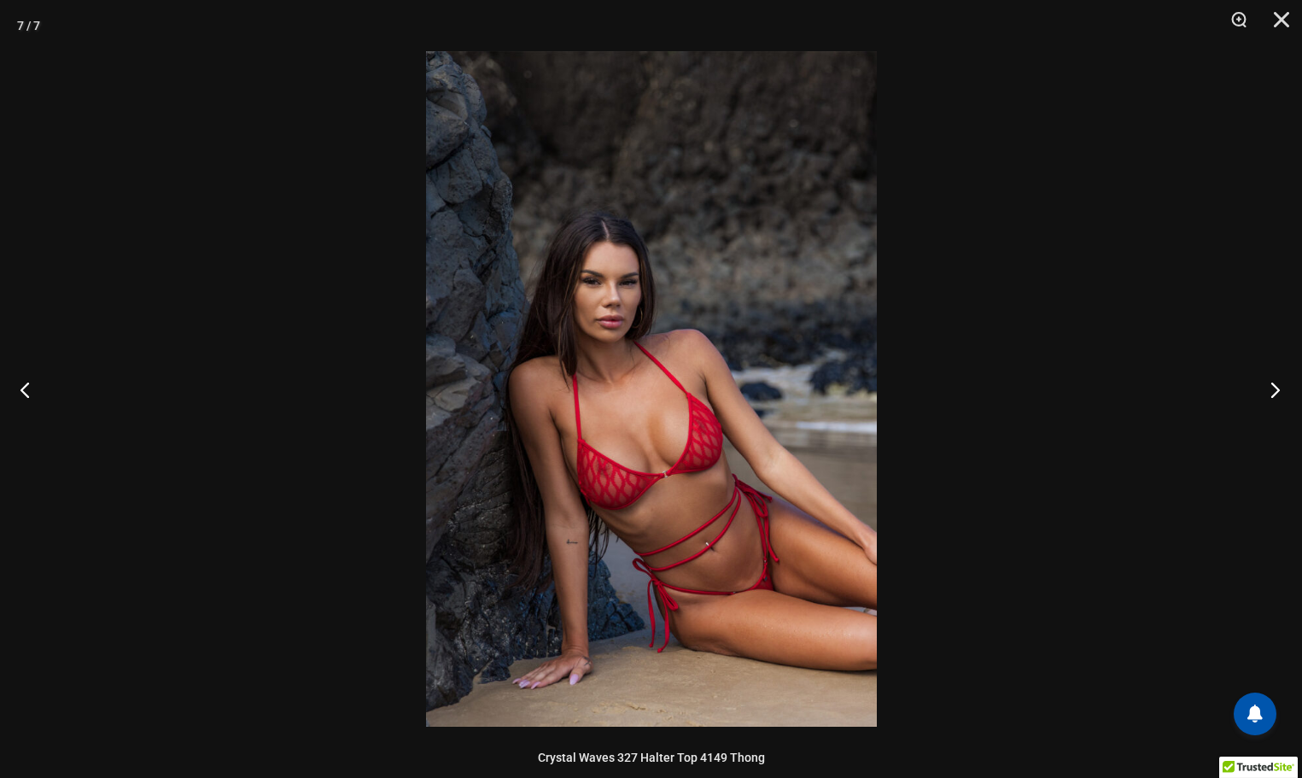
click at [1279, 391] on button "Next" at bounding box center [1270, 389] width 64 height 85
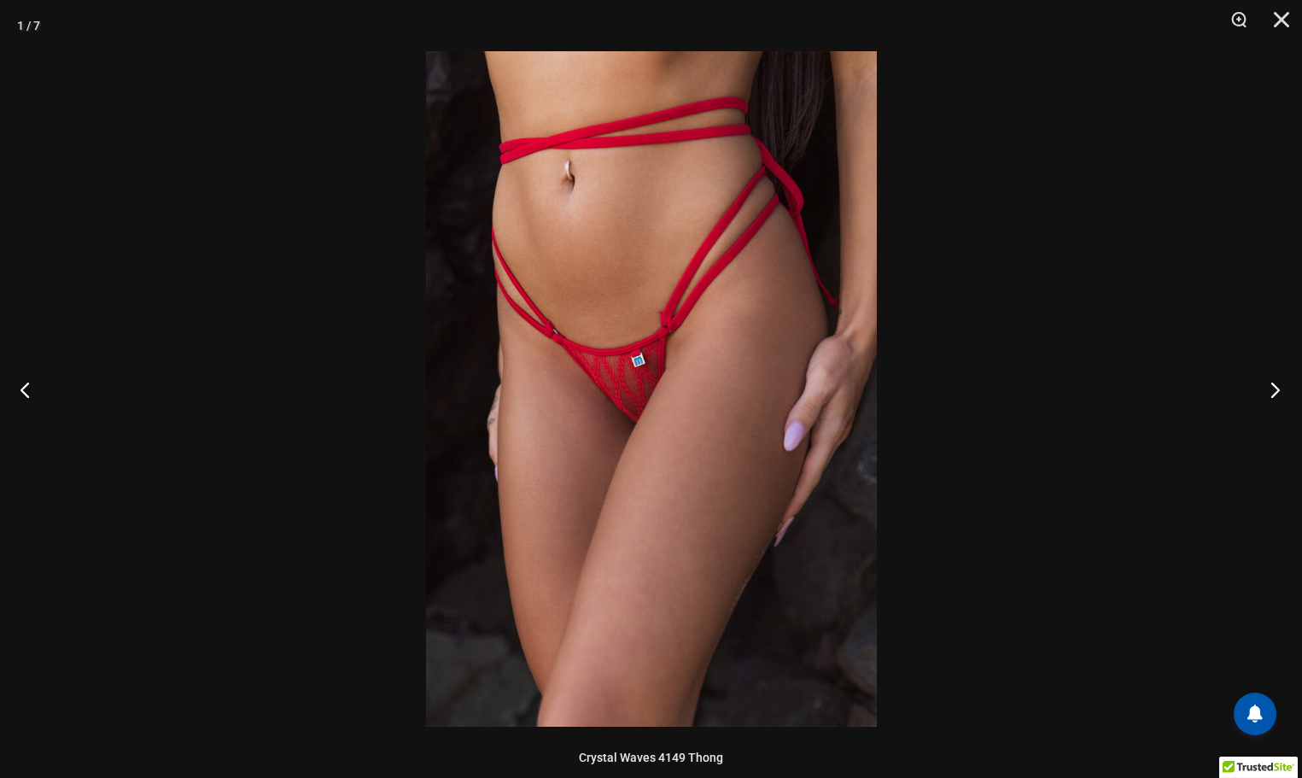
click at [1279, 391] on button "Next" at bounding box center [1270, 389] width 64 height 85
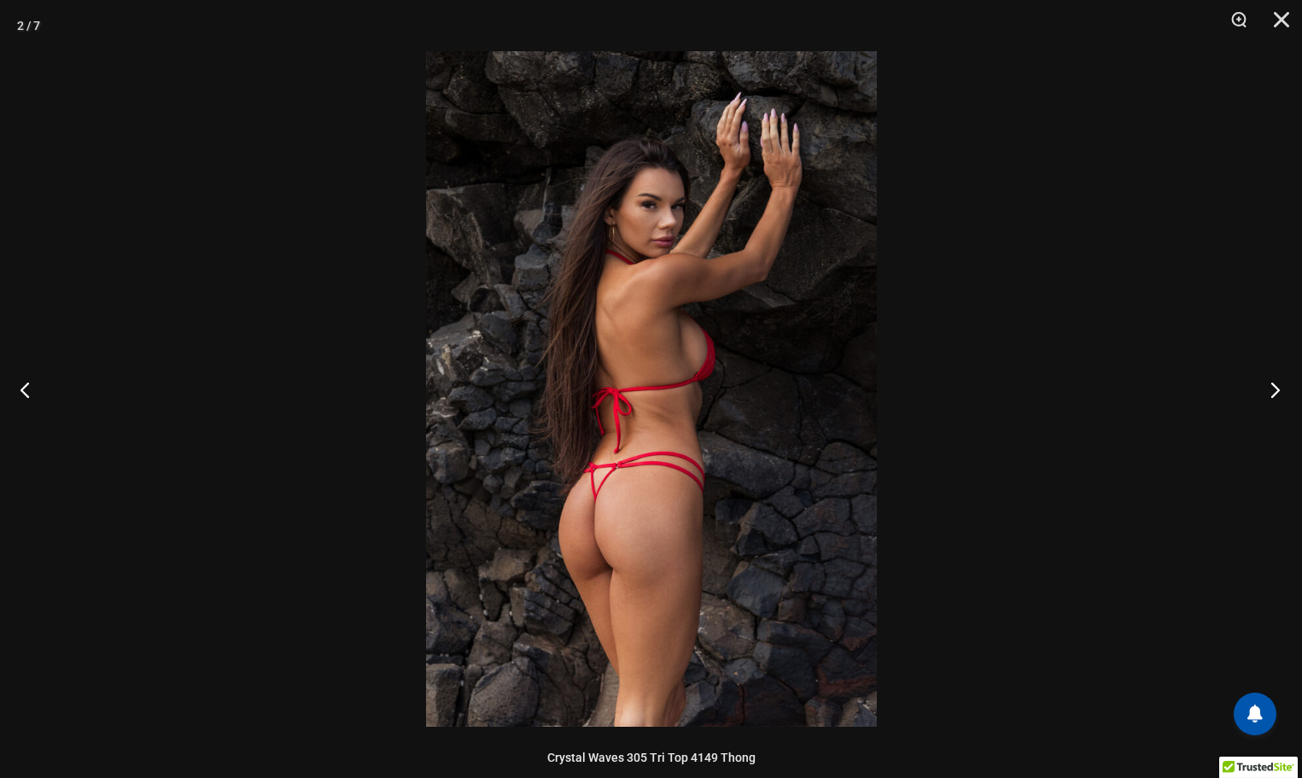
click at [1279, 391] on button "Next" at bounding box center [1270, 389] width 64 height 85
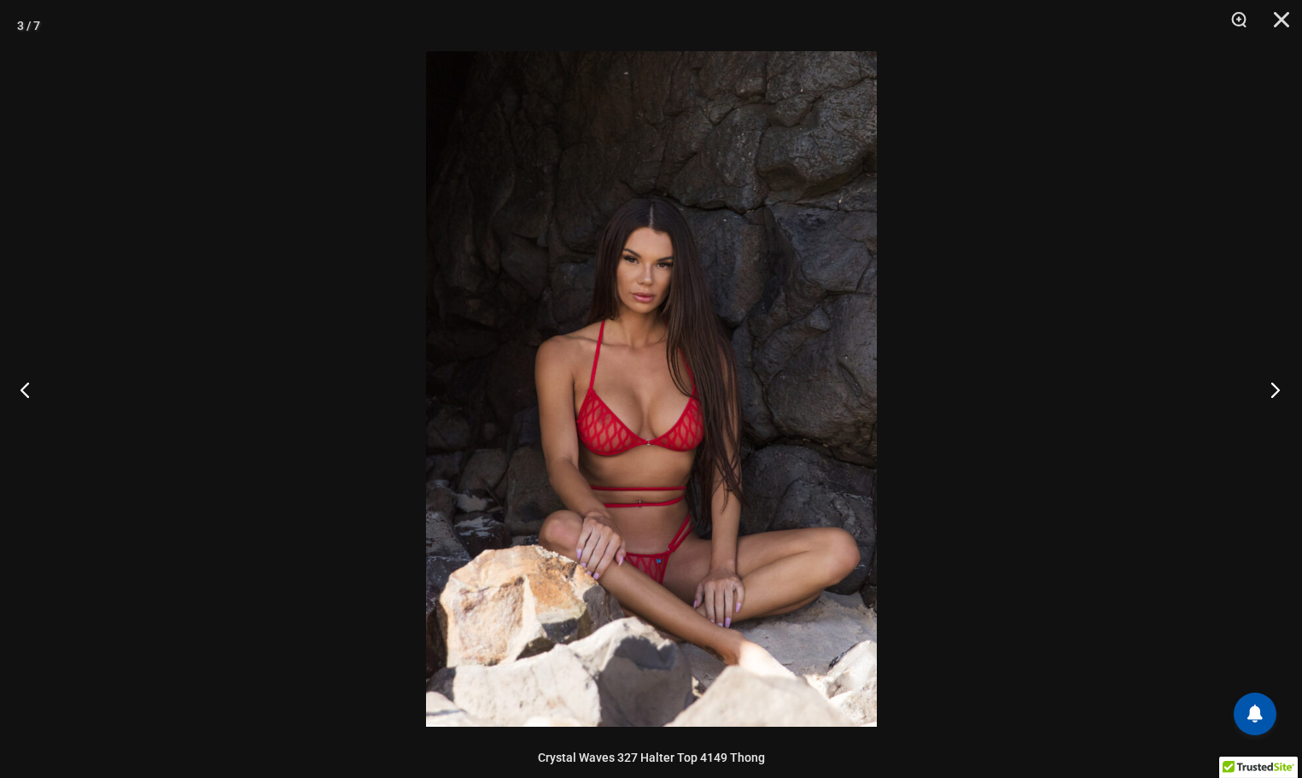
click at [1279, 391] on button "Next" at bounding box center [1270, 389] width 64 height 85
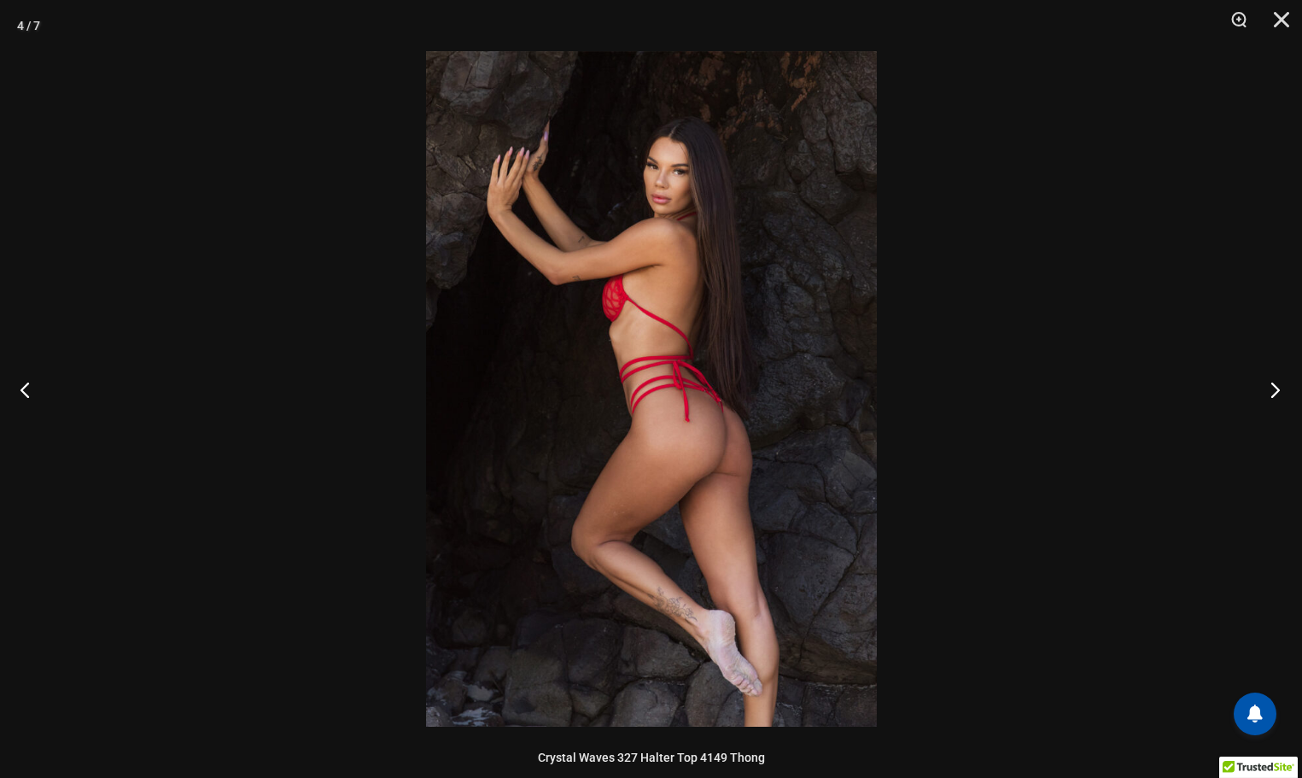
click at [1279, 391] on button "Next" at bounding box center [1270, 389] width 64 height 85
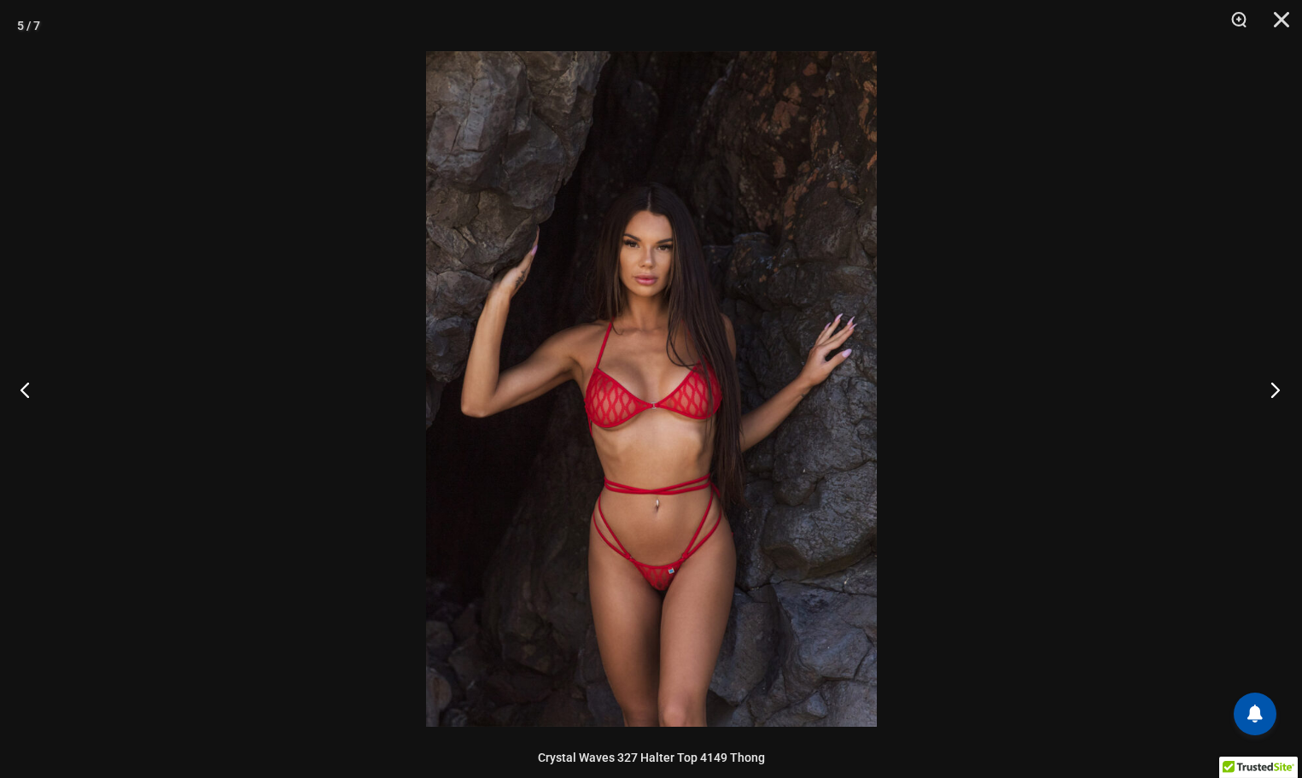
click at [1279, 391] on button "Next" at bounding box center [1270, 389] width 64 height 85
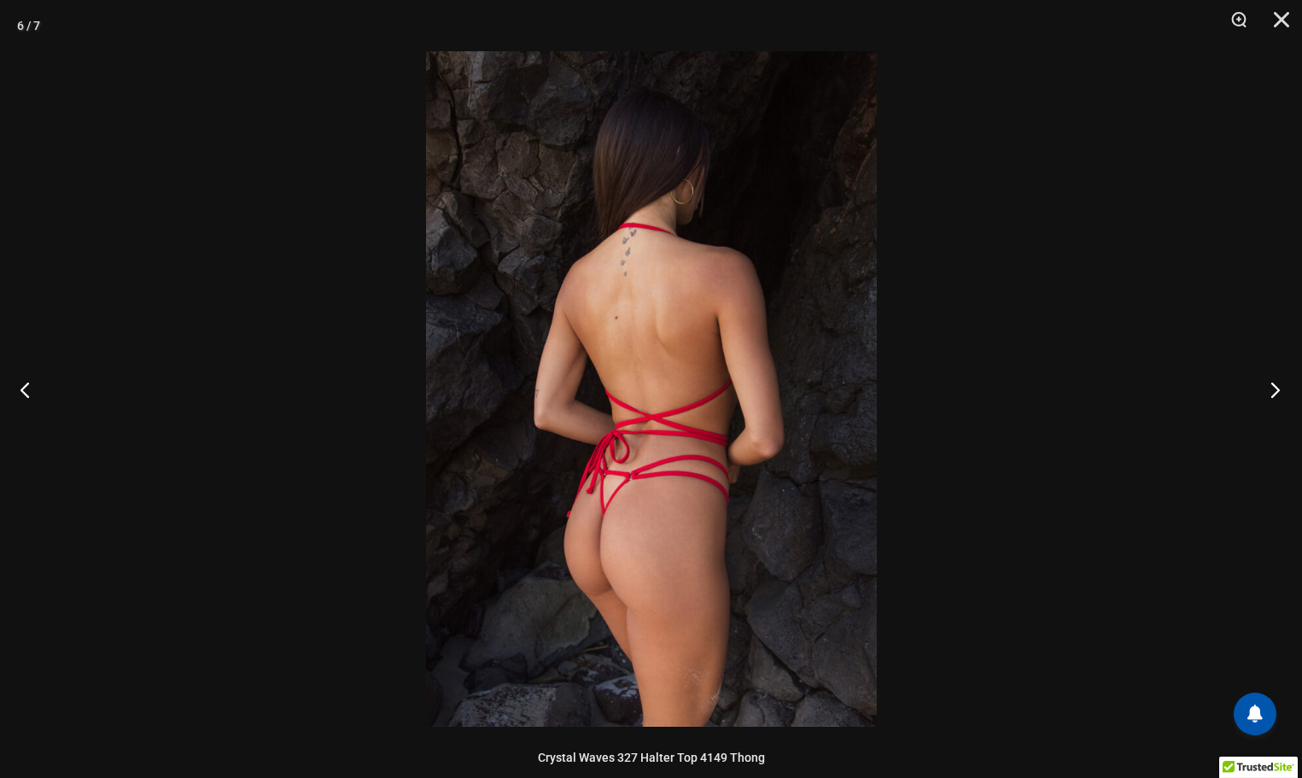
click at [1279, 391] on button "Next" at bounding box center [1270, 389] width 64 height 85
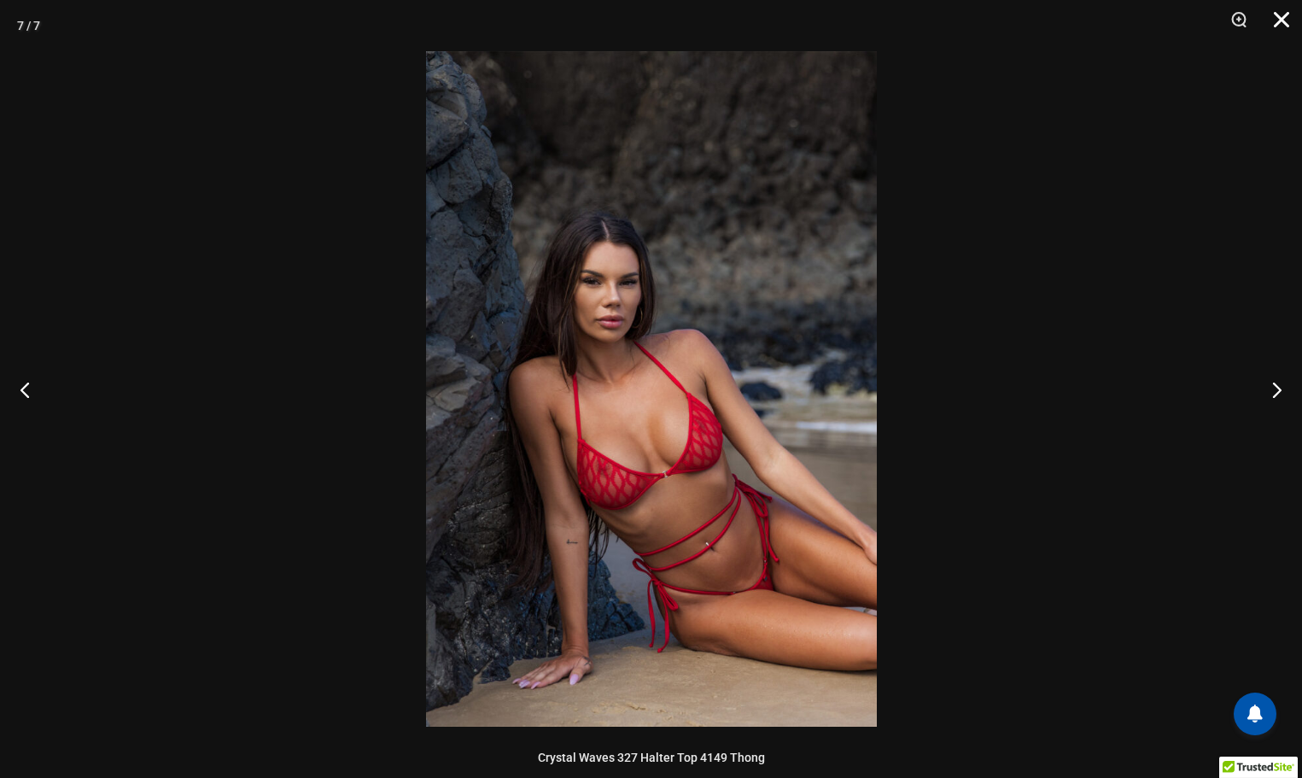
click at [1275, 21] on button "Close" at bounding box center [1275, 25] width 43 height 51
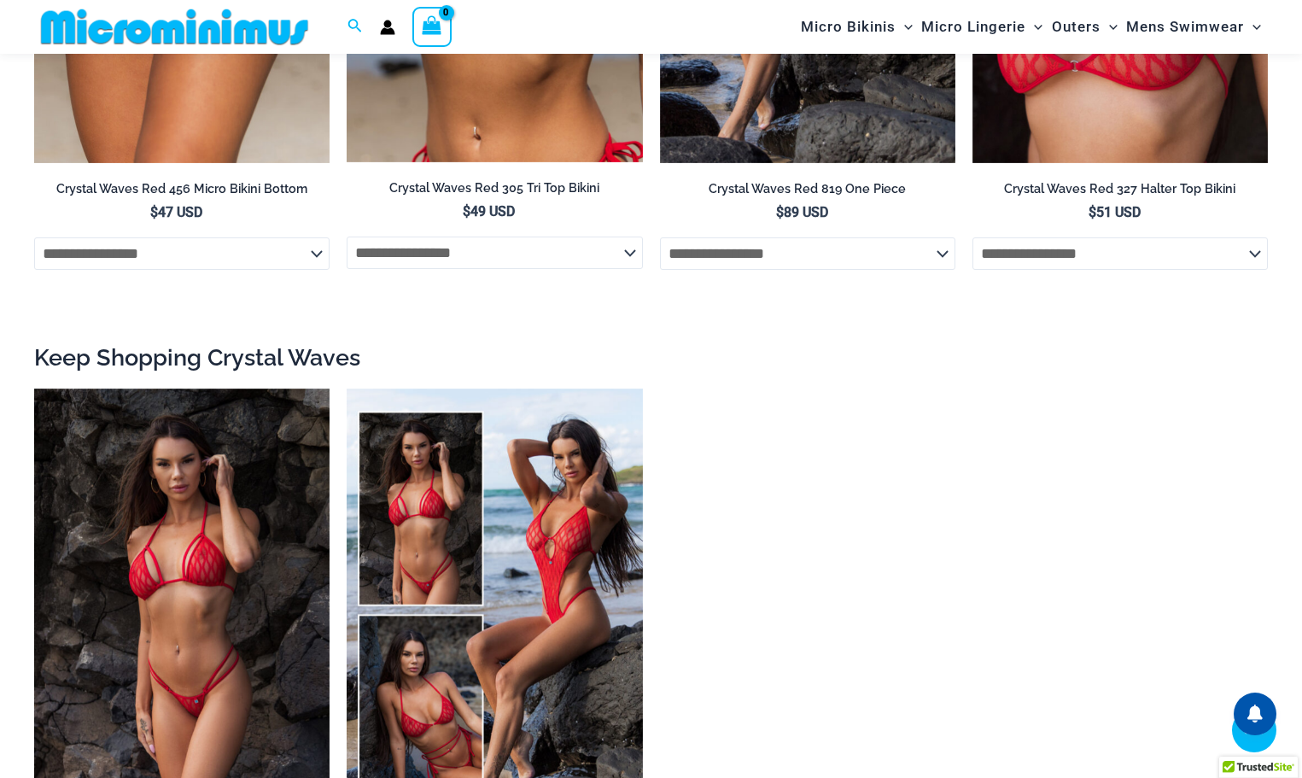
scroll to position [2205, 0]
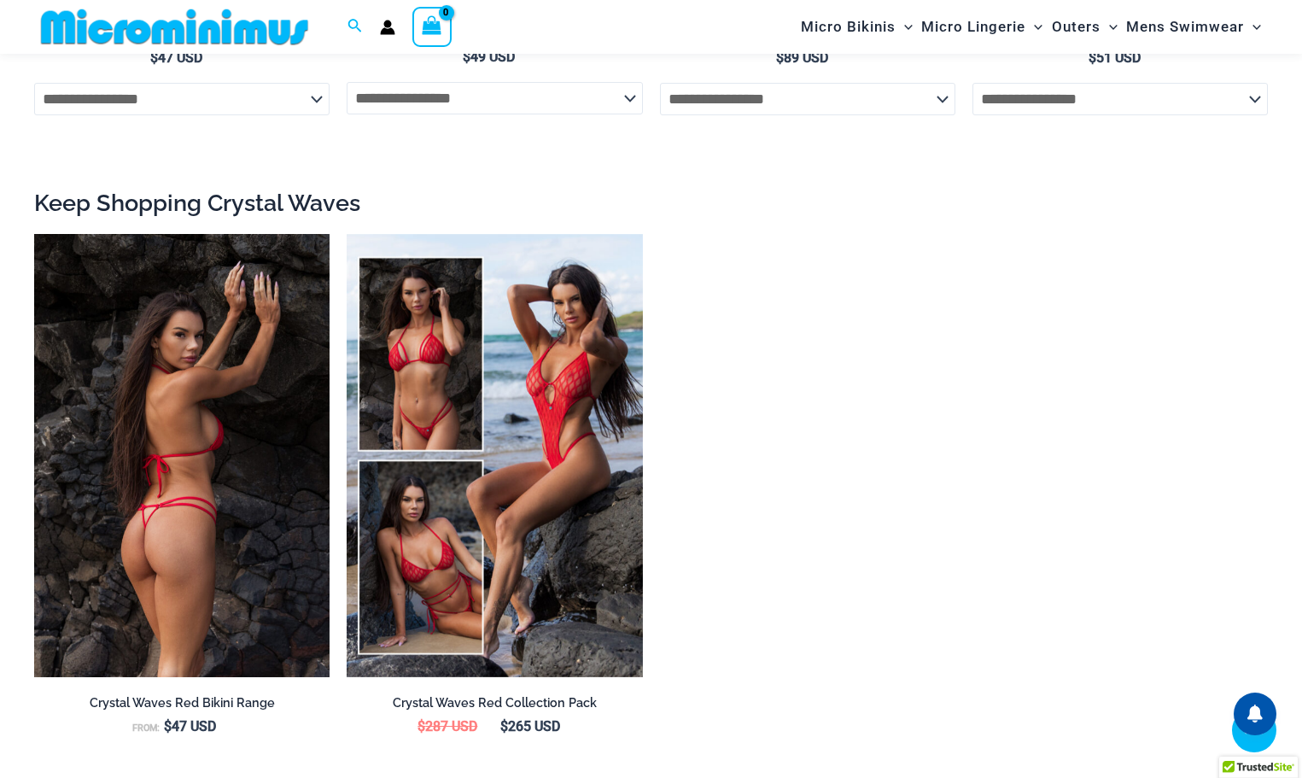
click at [244, 420] on img at bounding box center [181, 455] width 295 height 443
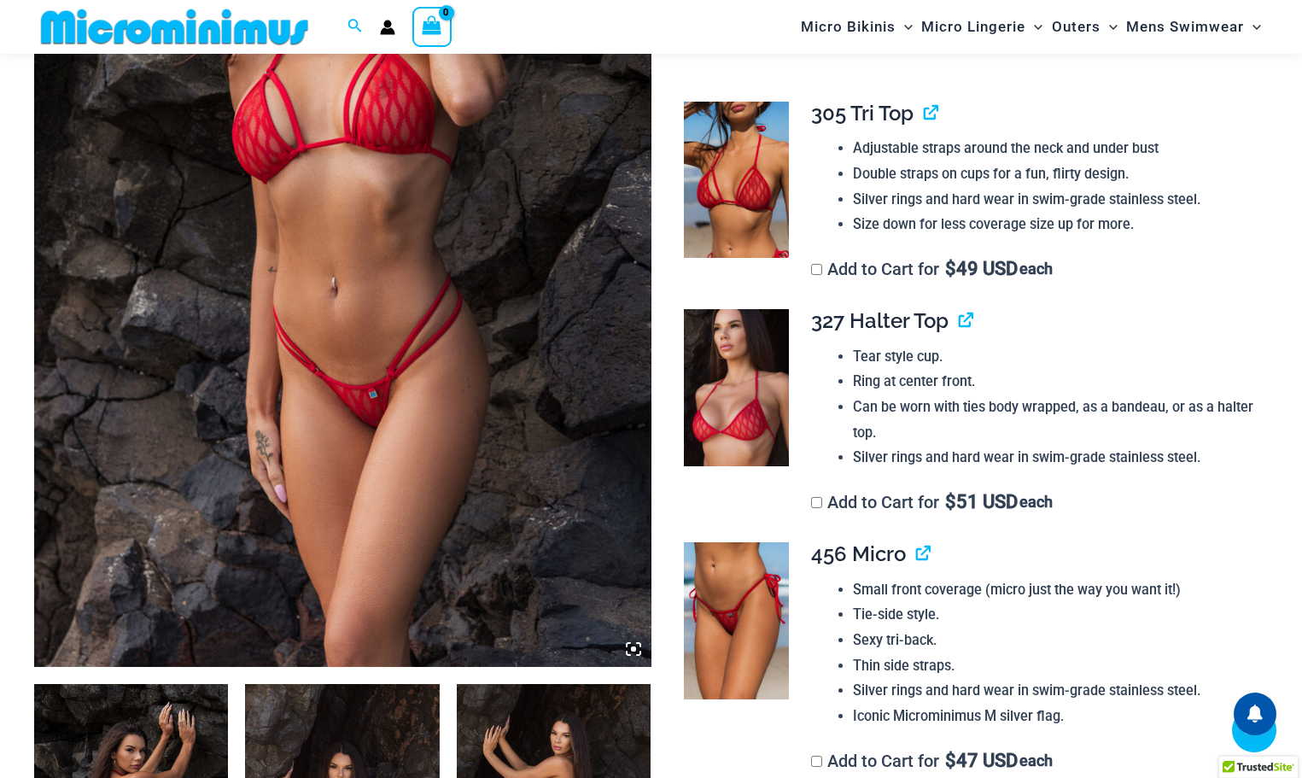
scroll to position [412, 0]
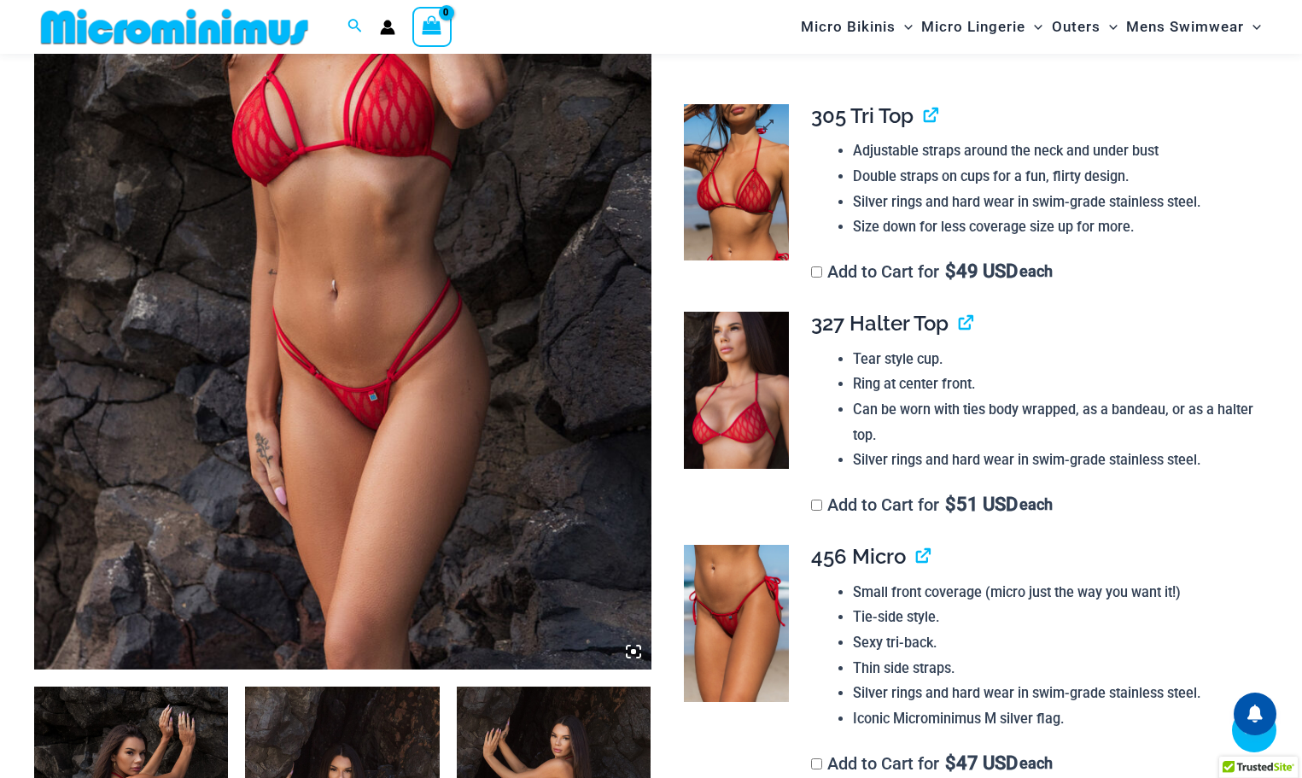
click at [754, 191] on img at bounding box center [736, 182] width 105 height 156
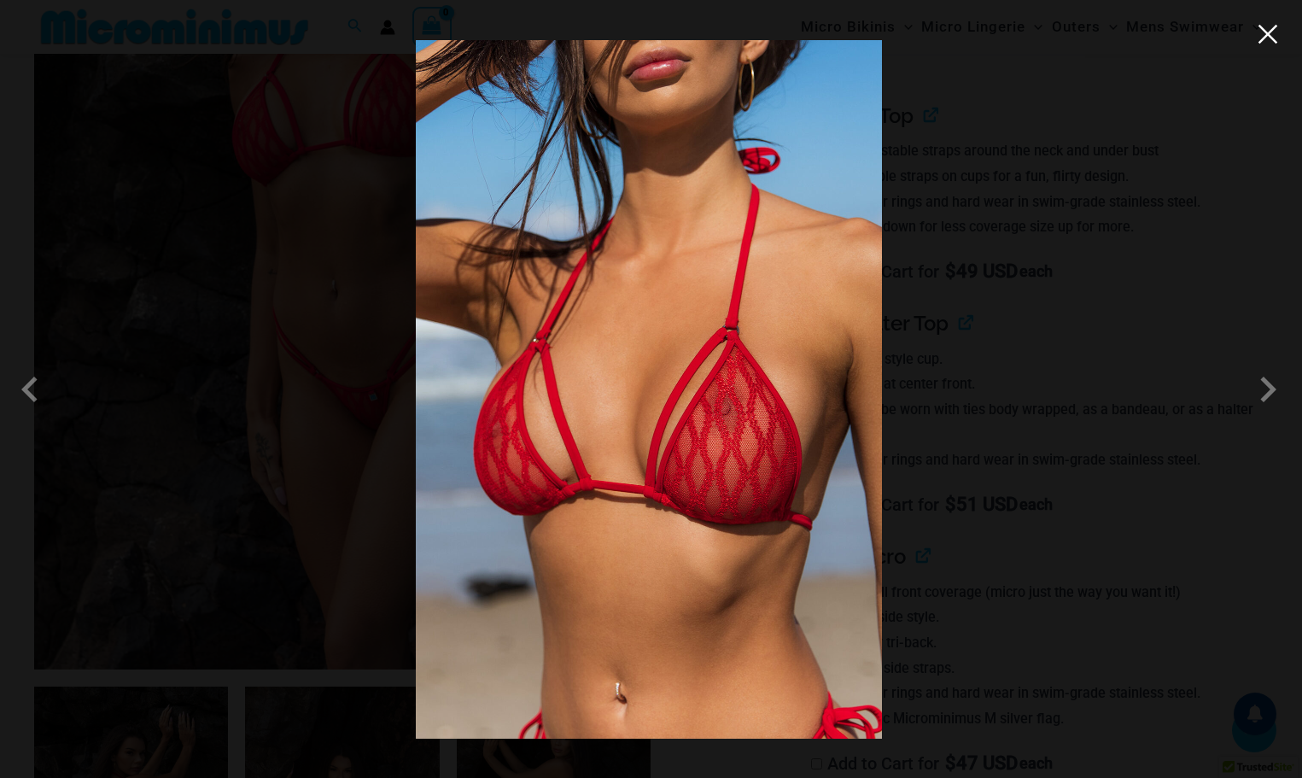
click at [1272, 26] on button "Close" at bounding box center [1268, 34] width 26 height 26
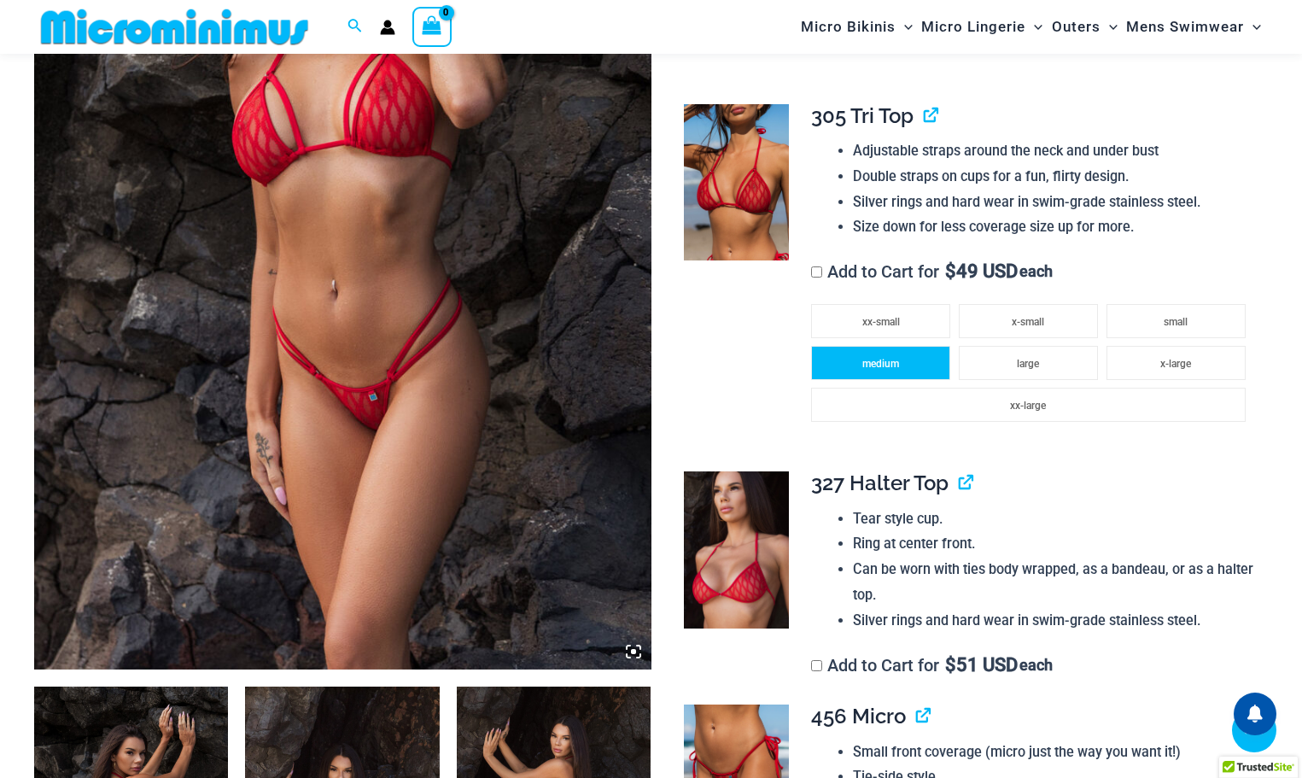
click at [907, 354] on li "medium" at bounding box center [880, 363] width 139 height 34
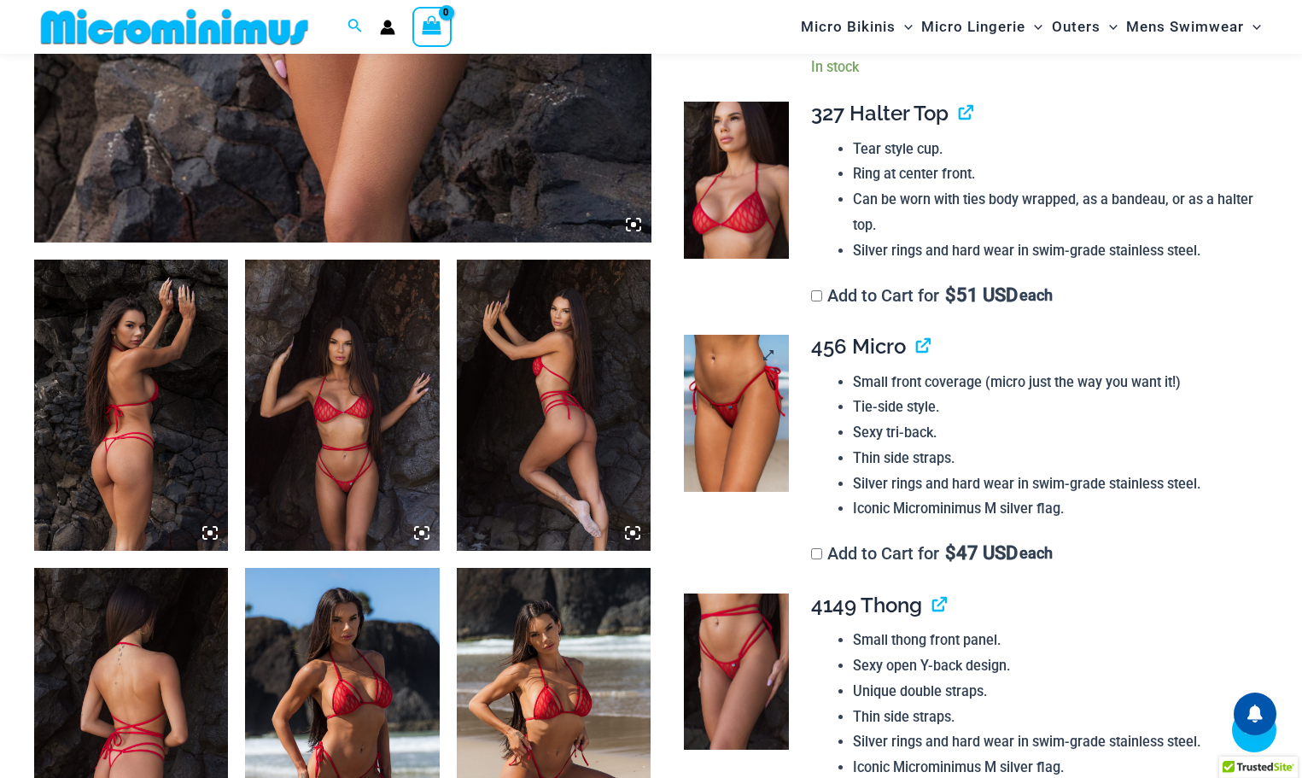
scroll to position [1180, 0]
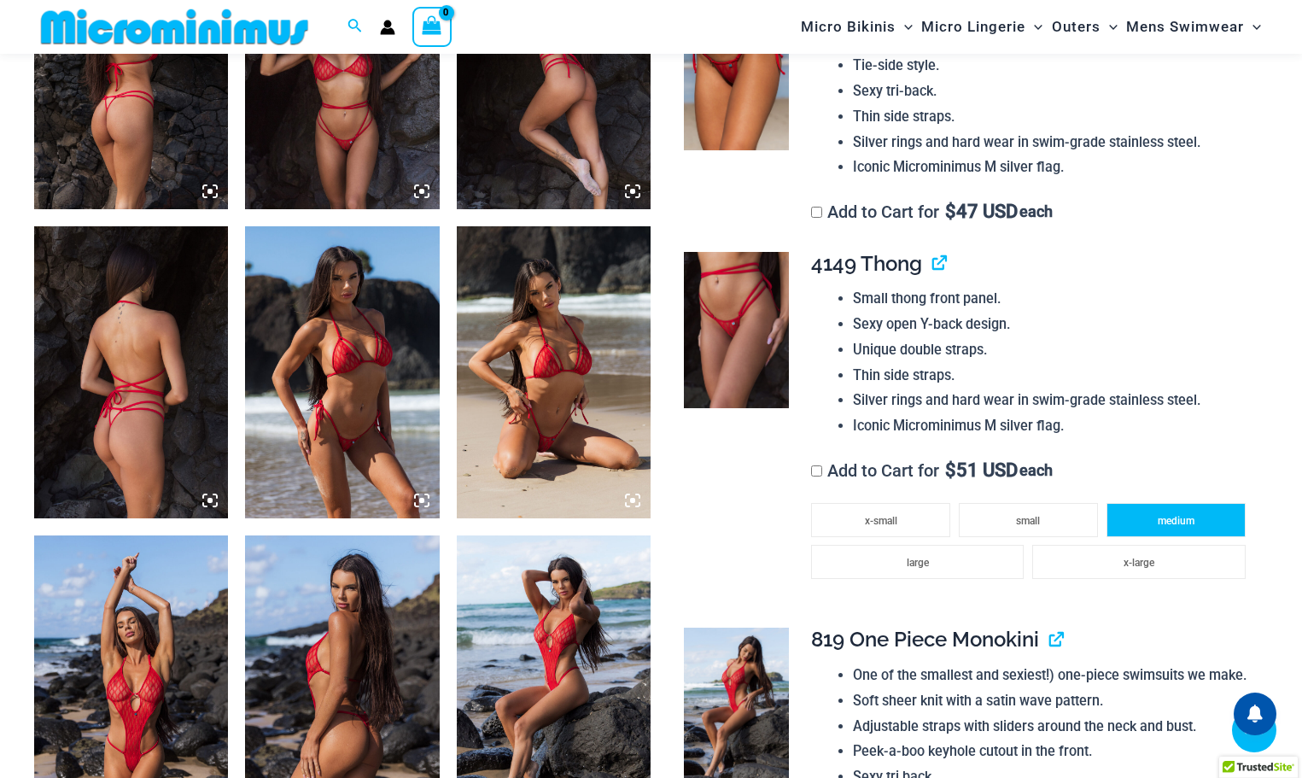
click at [1154, 521] on li "medium" at bounding box center [1176, 520] width 139 height 34
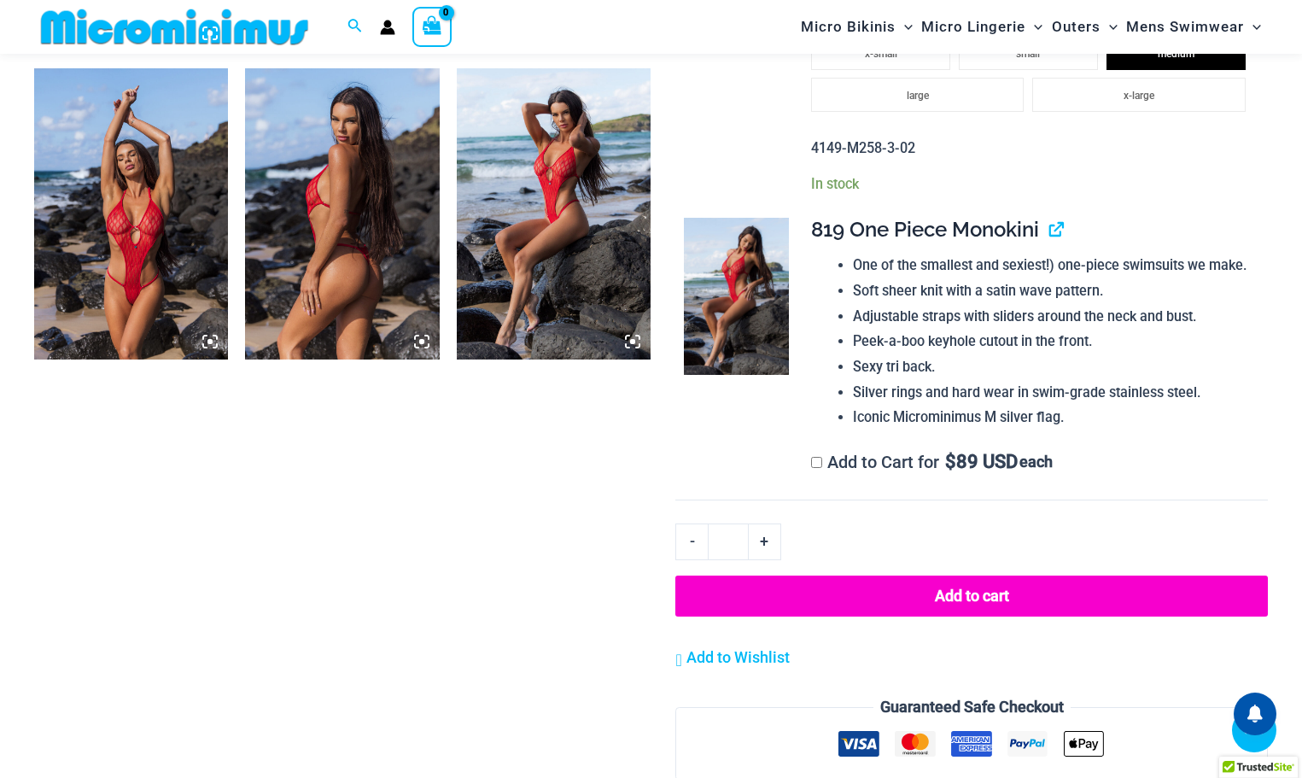
scroll to position [1778, 0]
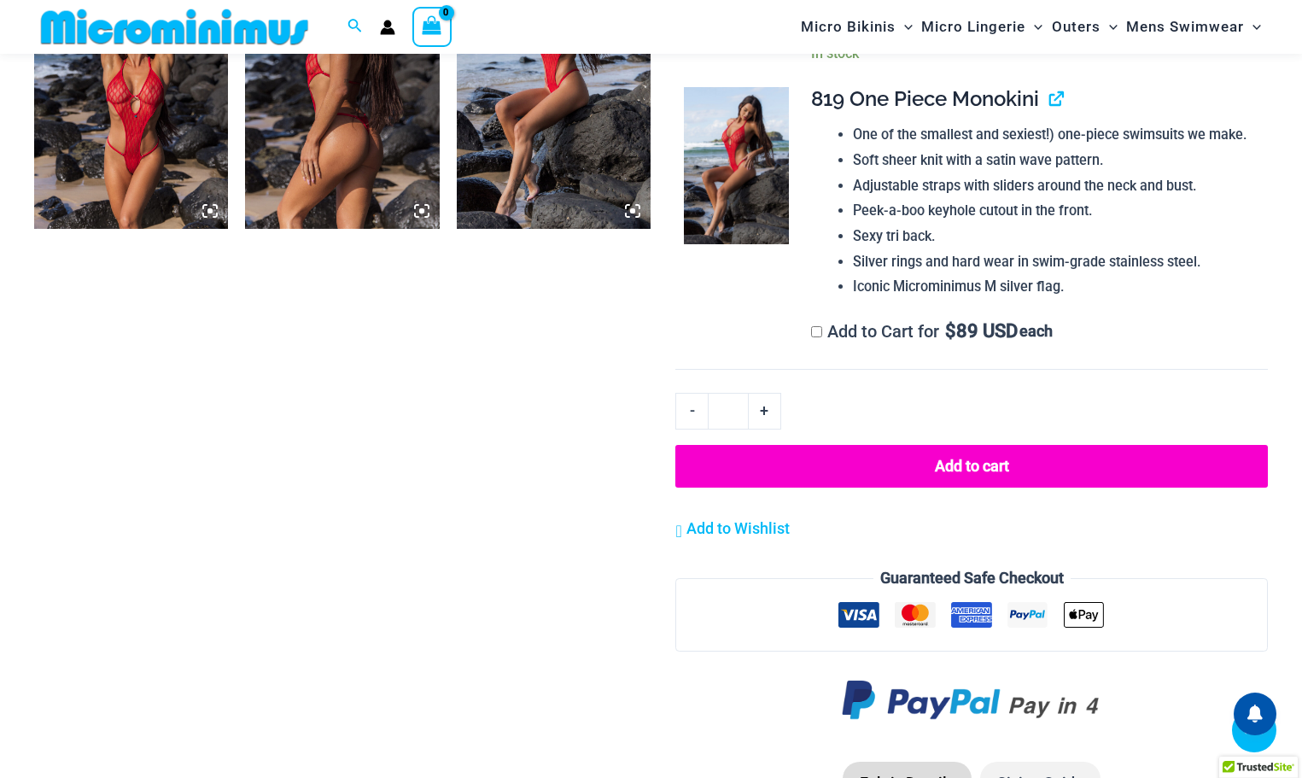
click at [974, 470] on button "Add to cart" at bounding box center [971, 466] width 593 height 43
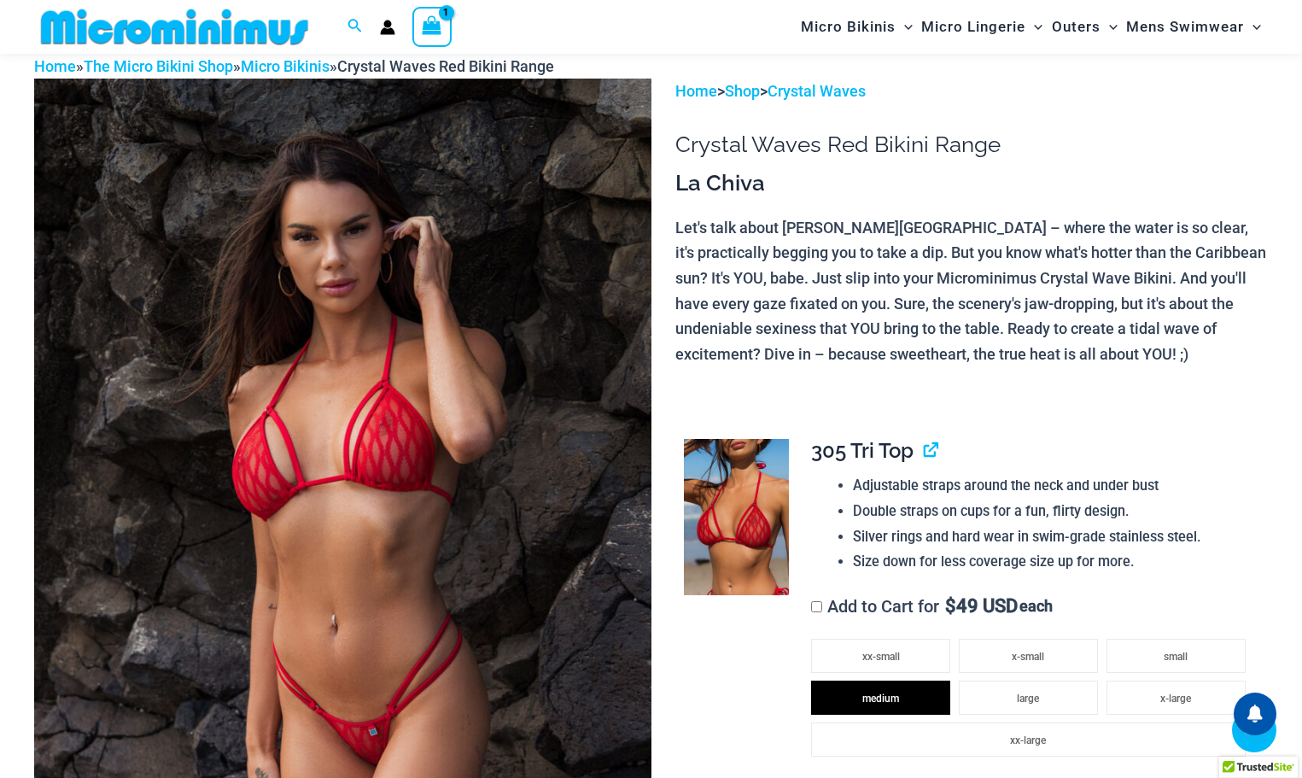
scroll to position [70, 0]
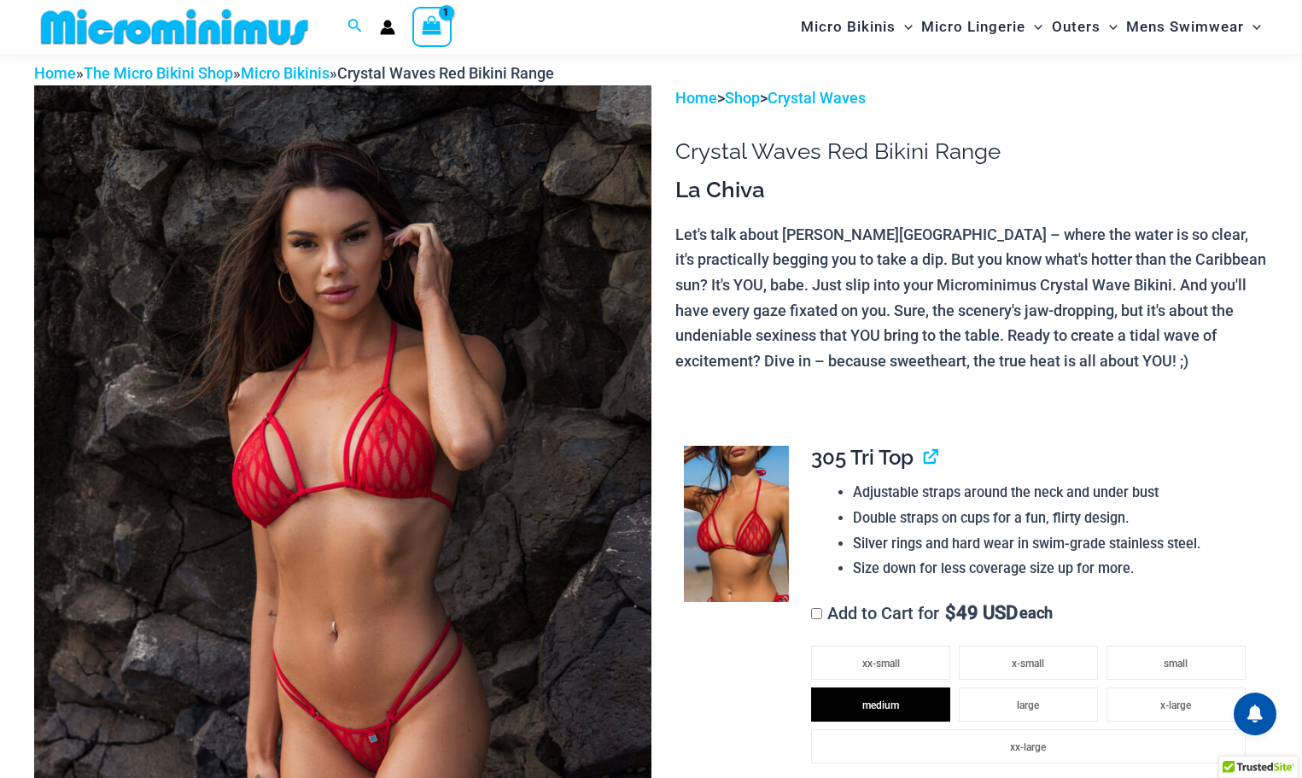
click at [155, 24] on img at bounding box center [174, 27] width 281 height 38
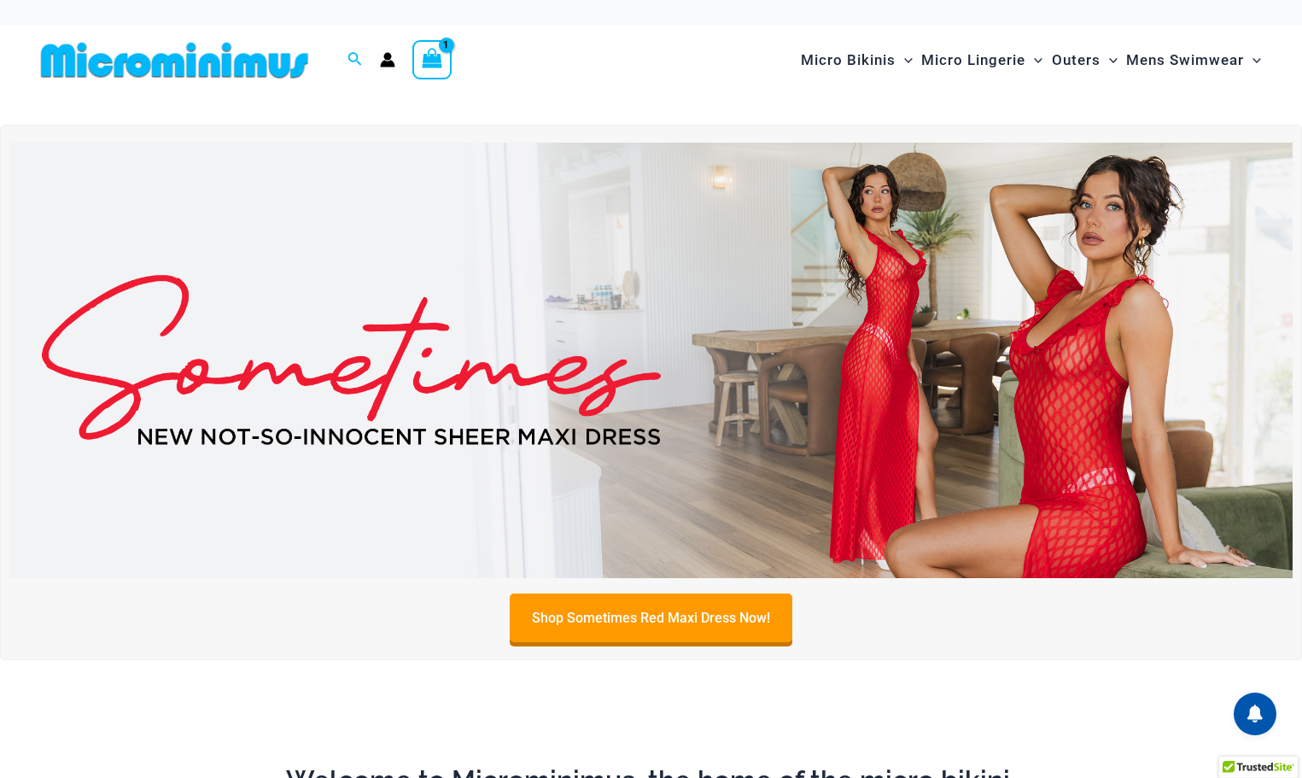
click at [893, 354] on img at bounding box center [650, 361] width 1283 height 436
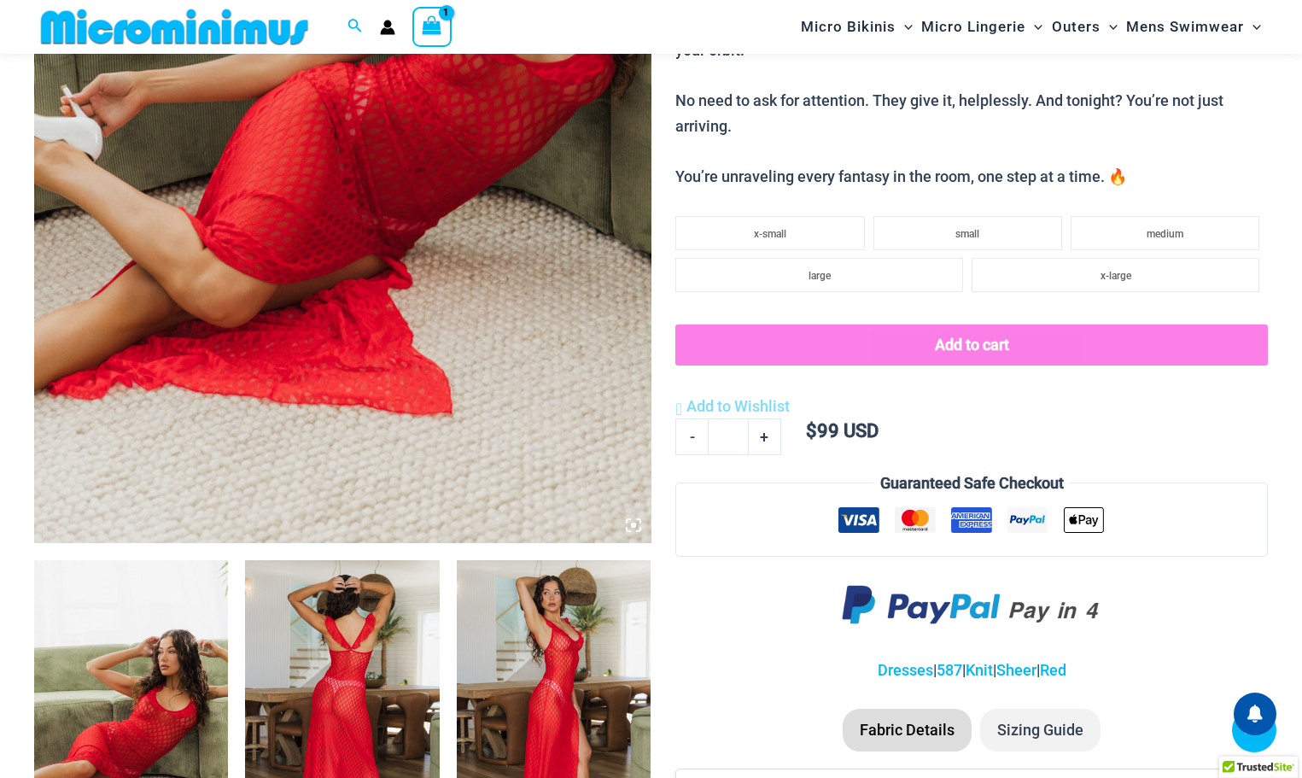
scroll to position [413, 0]
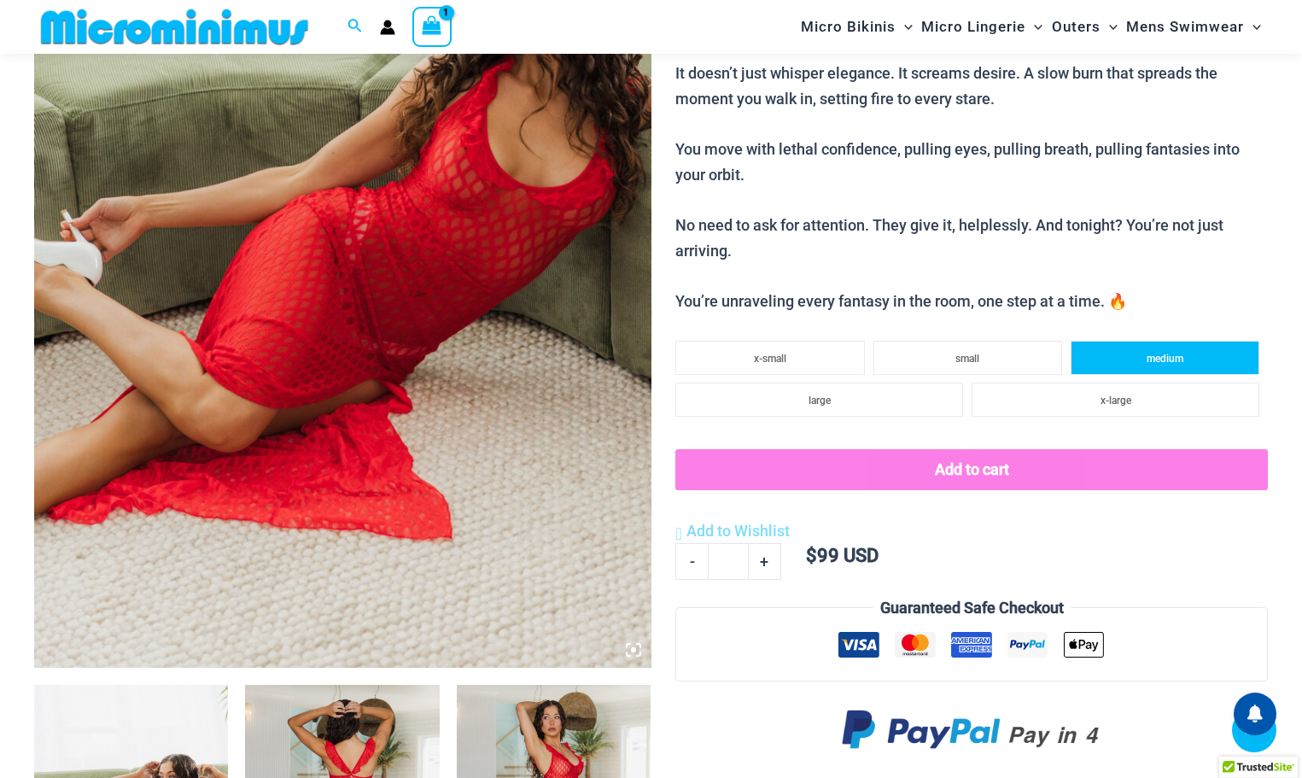
click at [1129, 345] on li "medium" at bounding box center [1165, 358] width 189 height 34
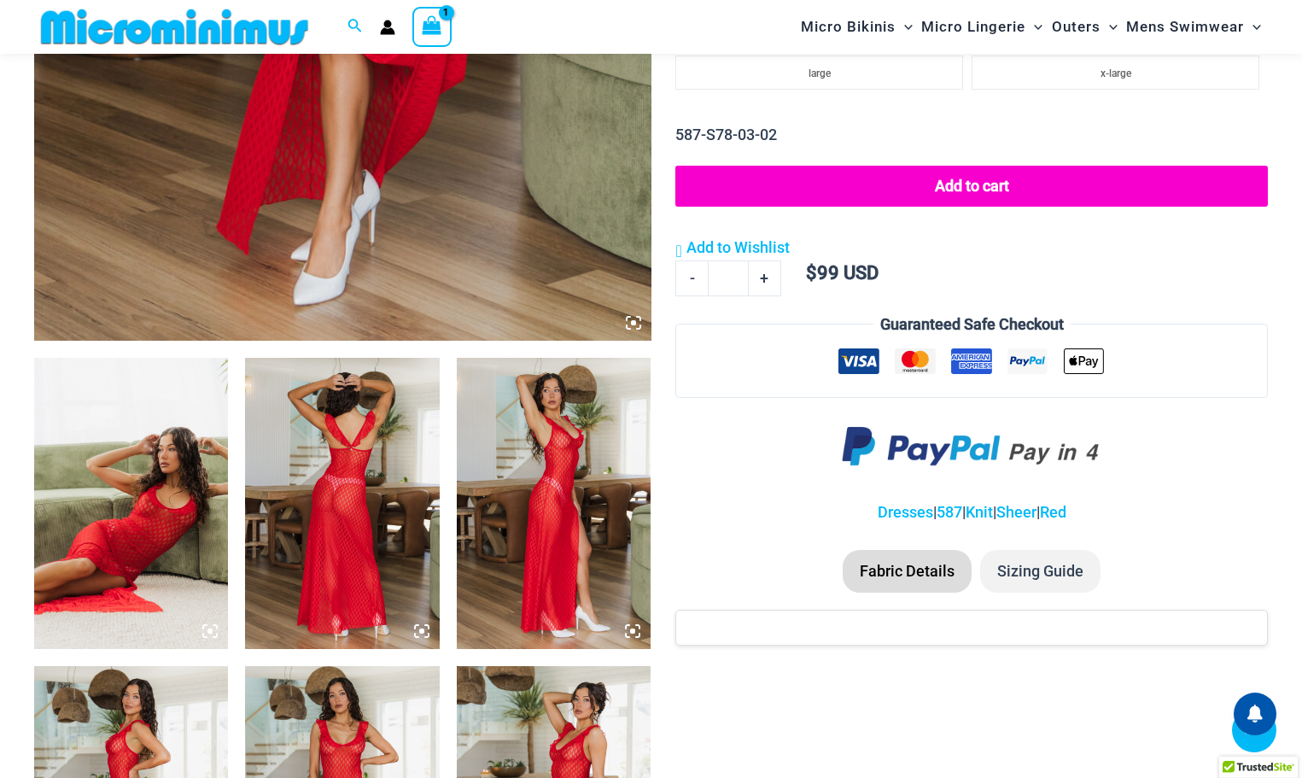
scroll to position [581, 0]
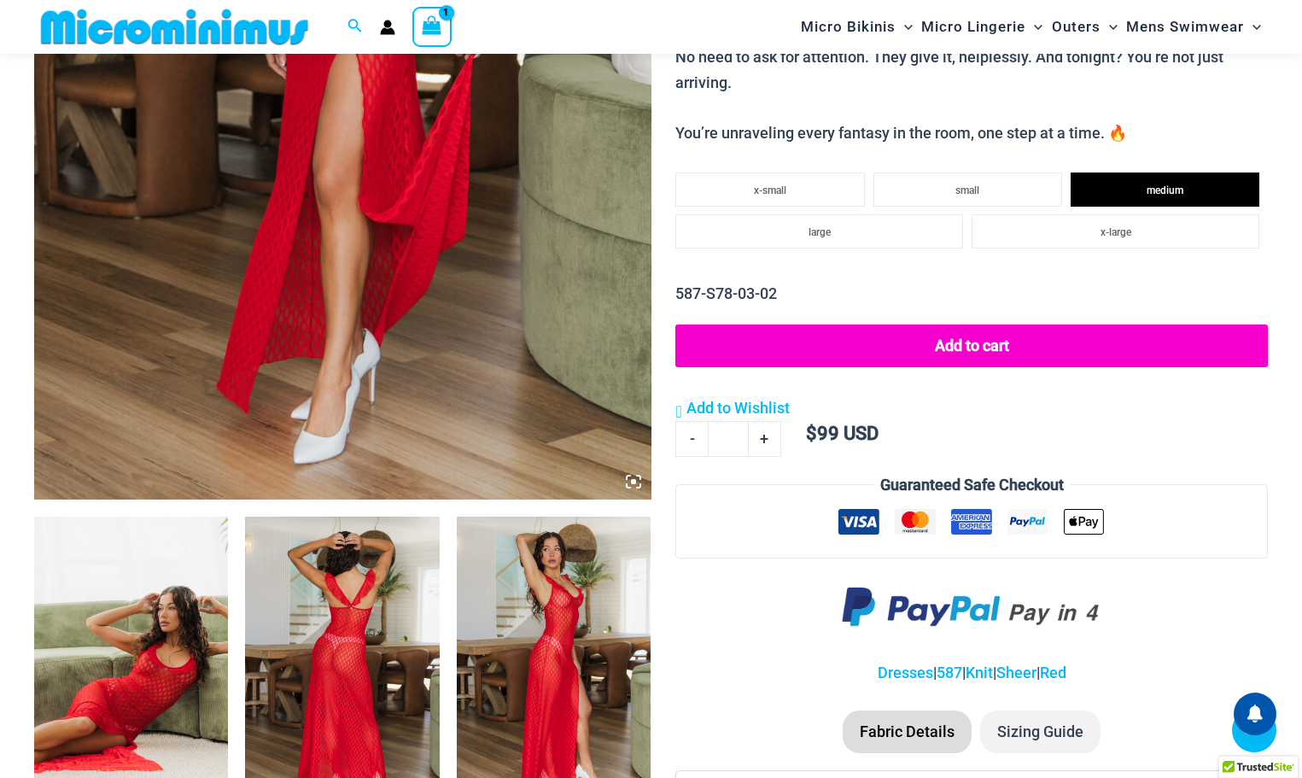
click at [973, 352] on button "Add to cart" at bounding box center [971, 345] width 593 height 43
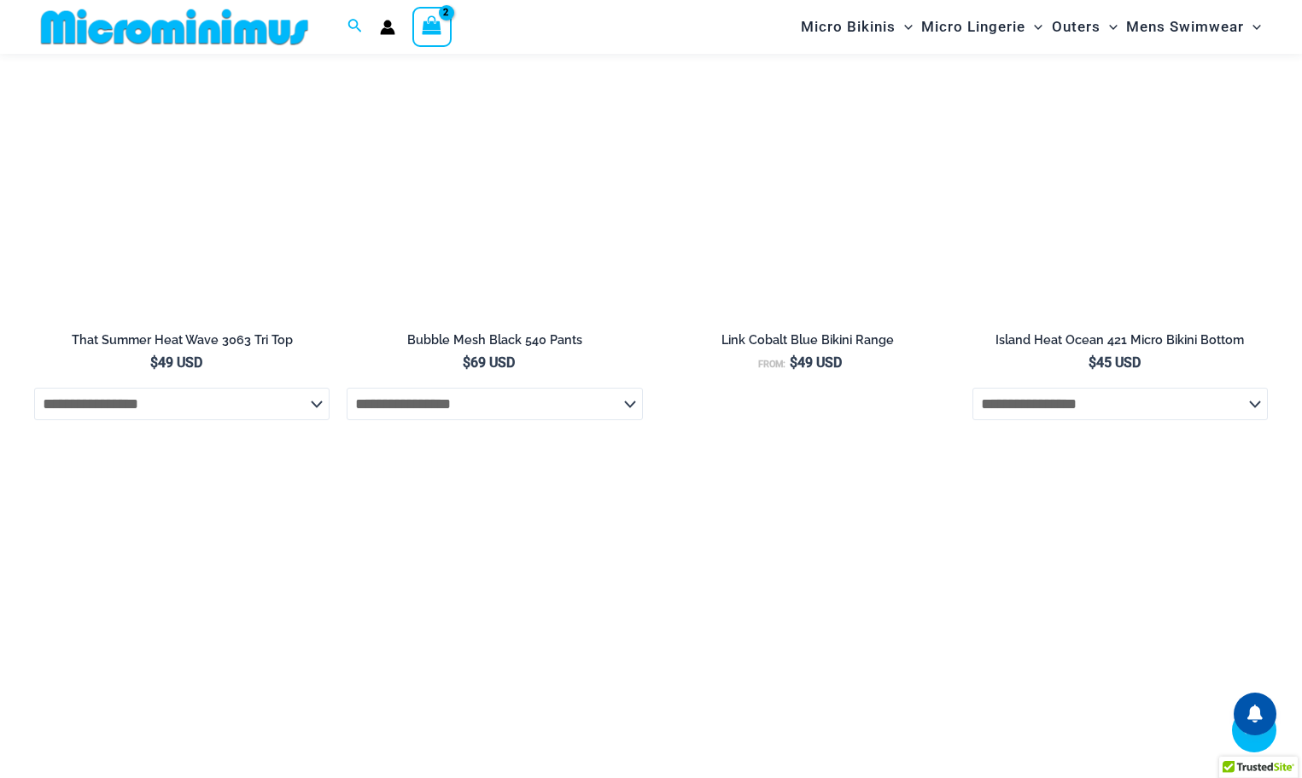
scroll to position [2033, 0]
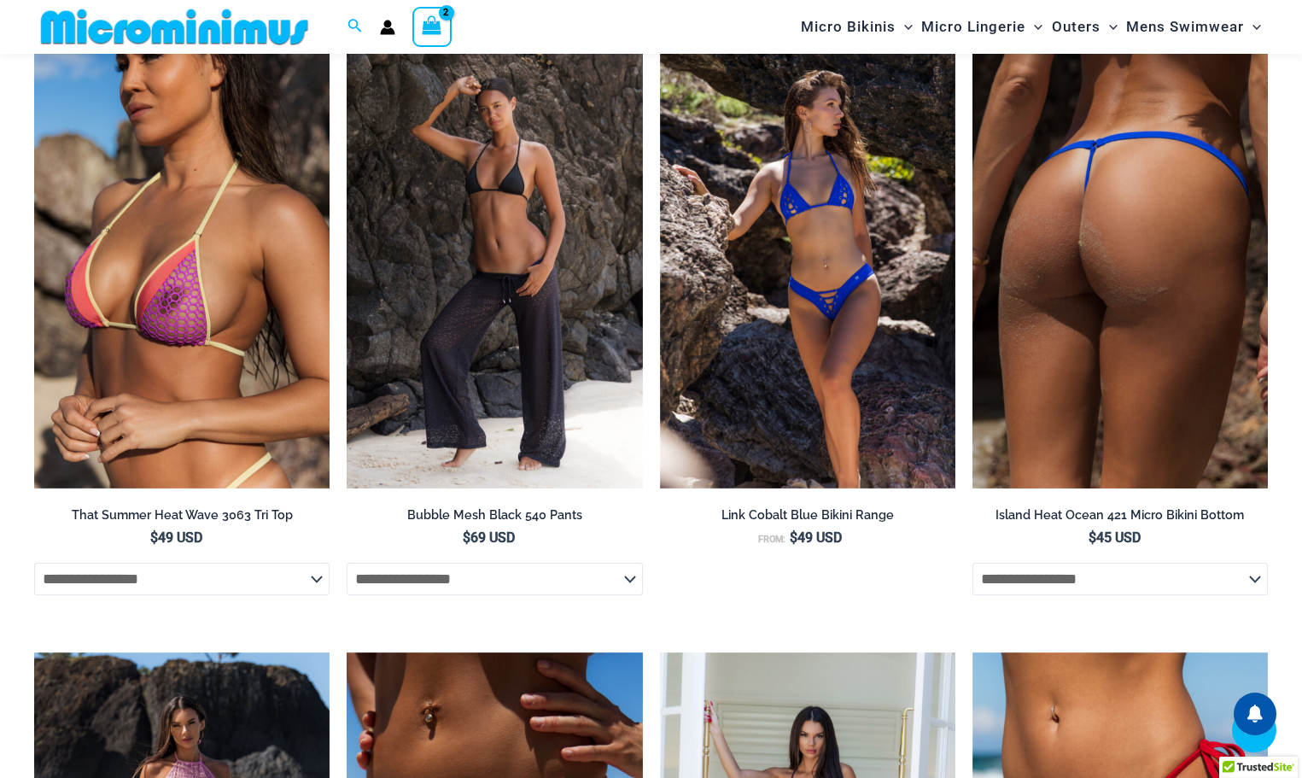
click at [1062, 272] on img at bounding box center [1120, 266] width 295 height 443
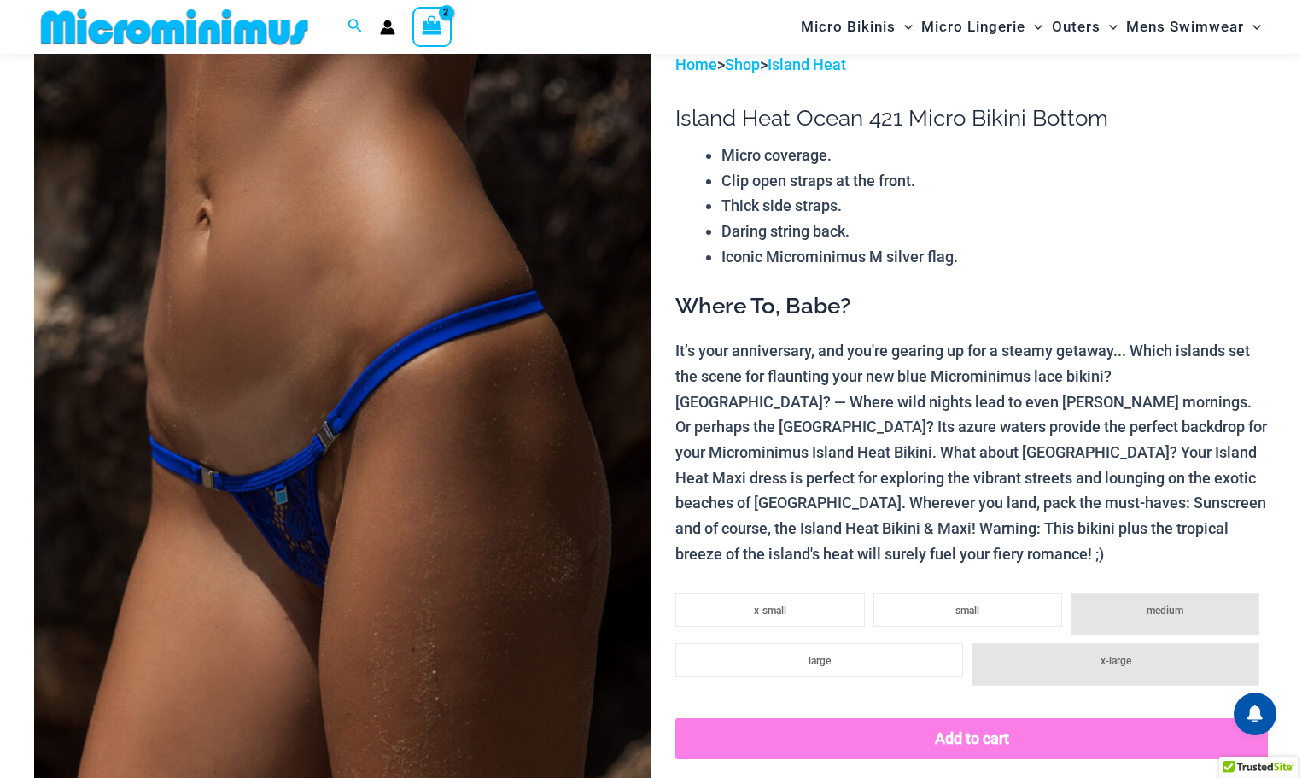
scroll to position [325, 0]
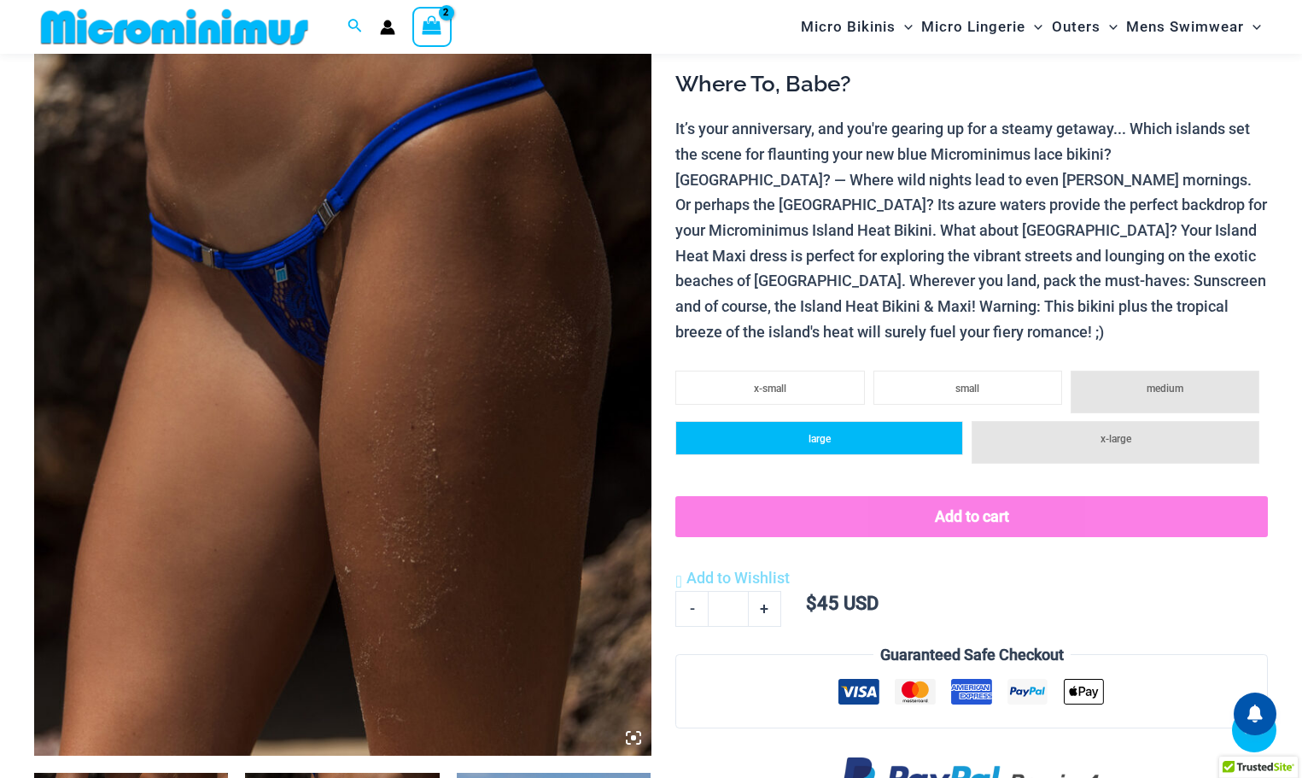
click at [838, 421] on li "large" at bounding box center [819, 438] width 288 height 34
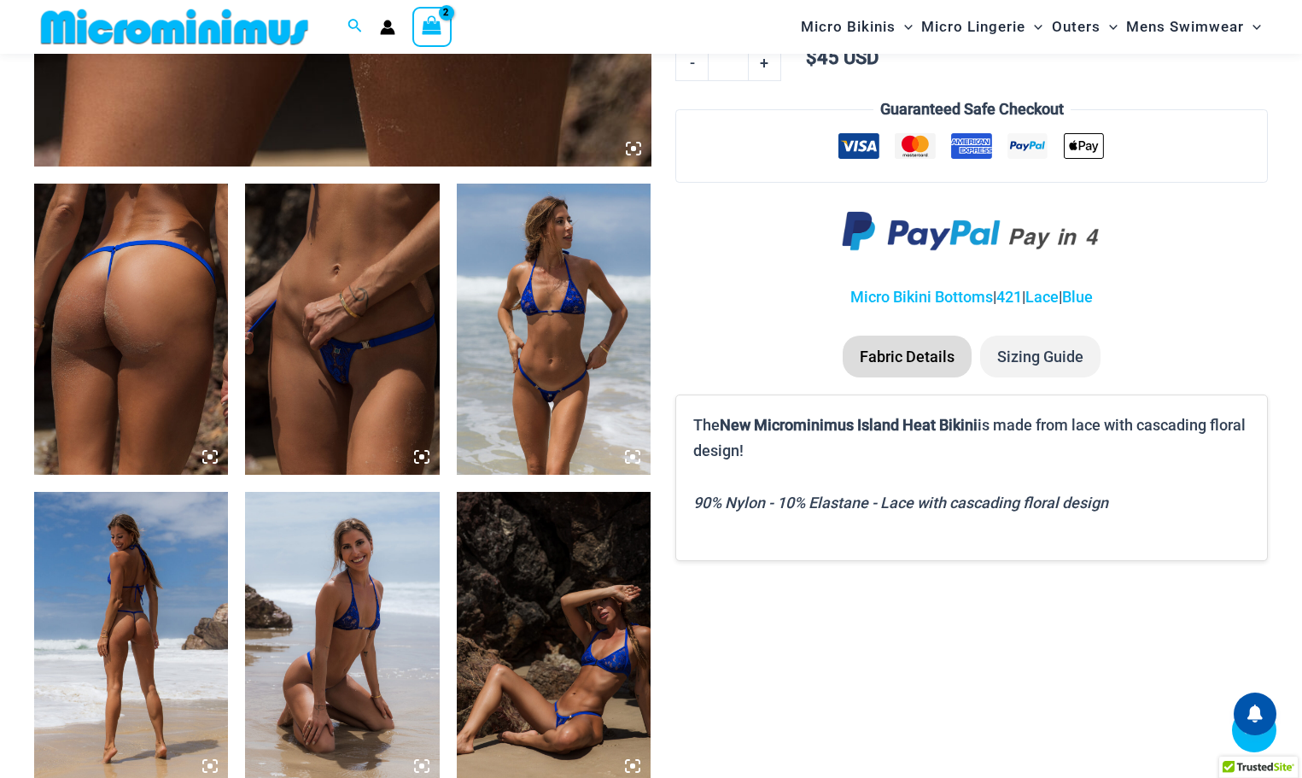
scroll to position [667, 0]
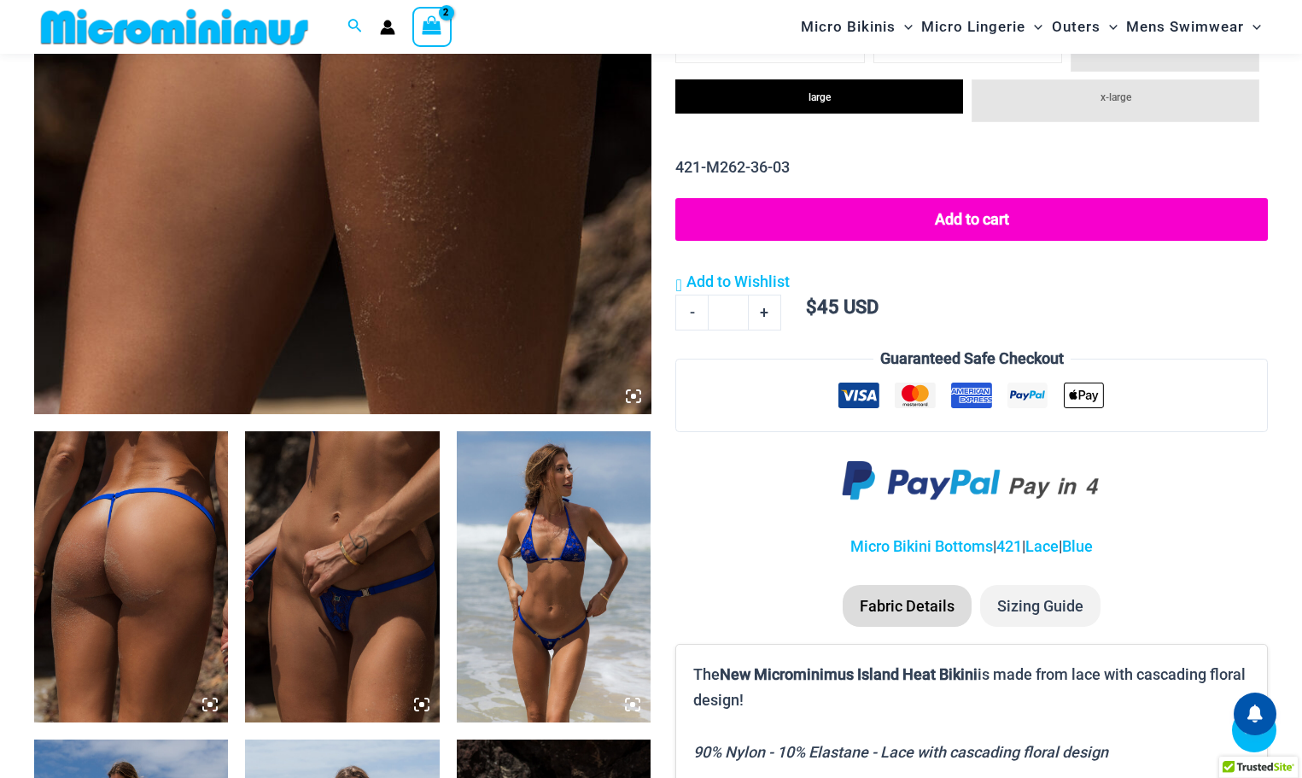
click at [1002, 198] on button "Add to cart" at bounding box center [971, 219] width 593 height 43
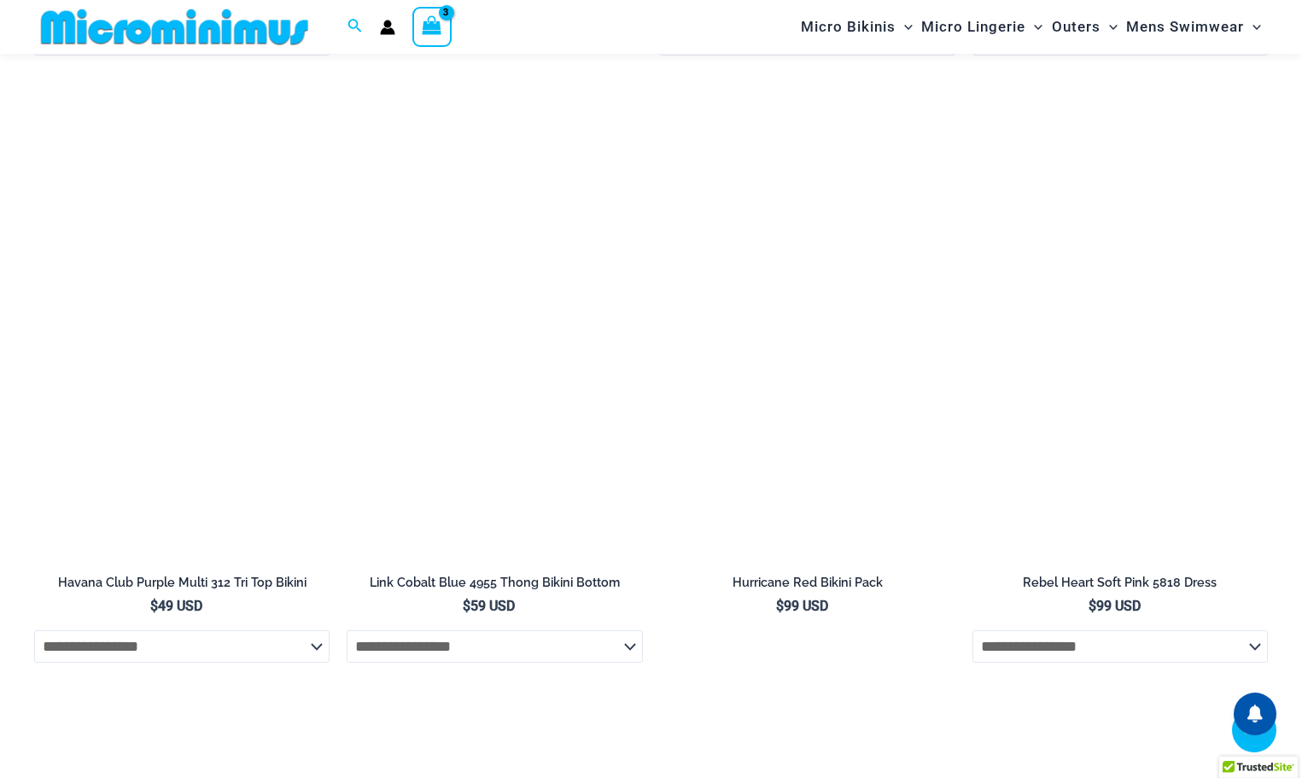
scroll to position [3485, 0]
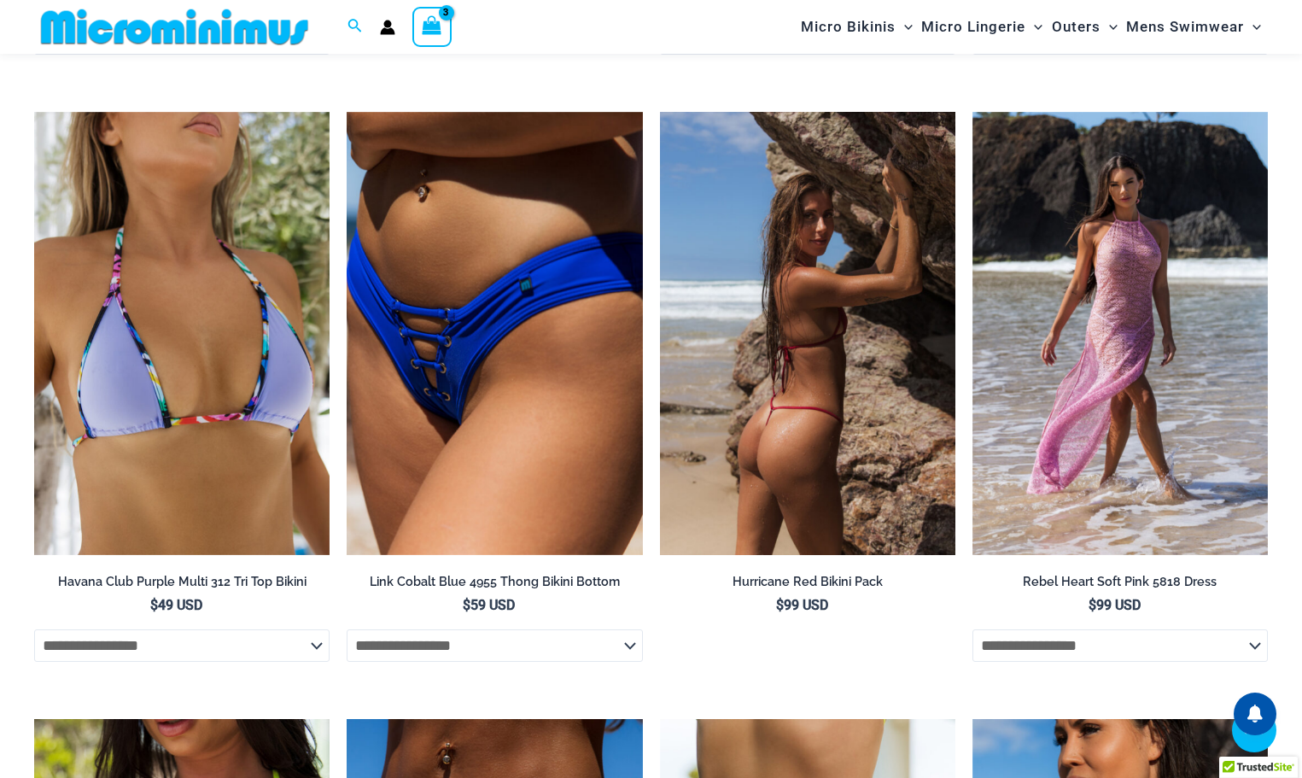
click at [808, 394] on img at bounding box center [807, 333] width 295 height 443
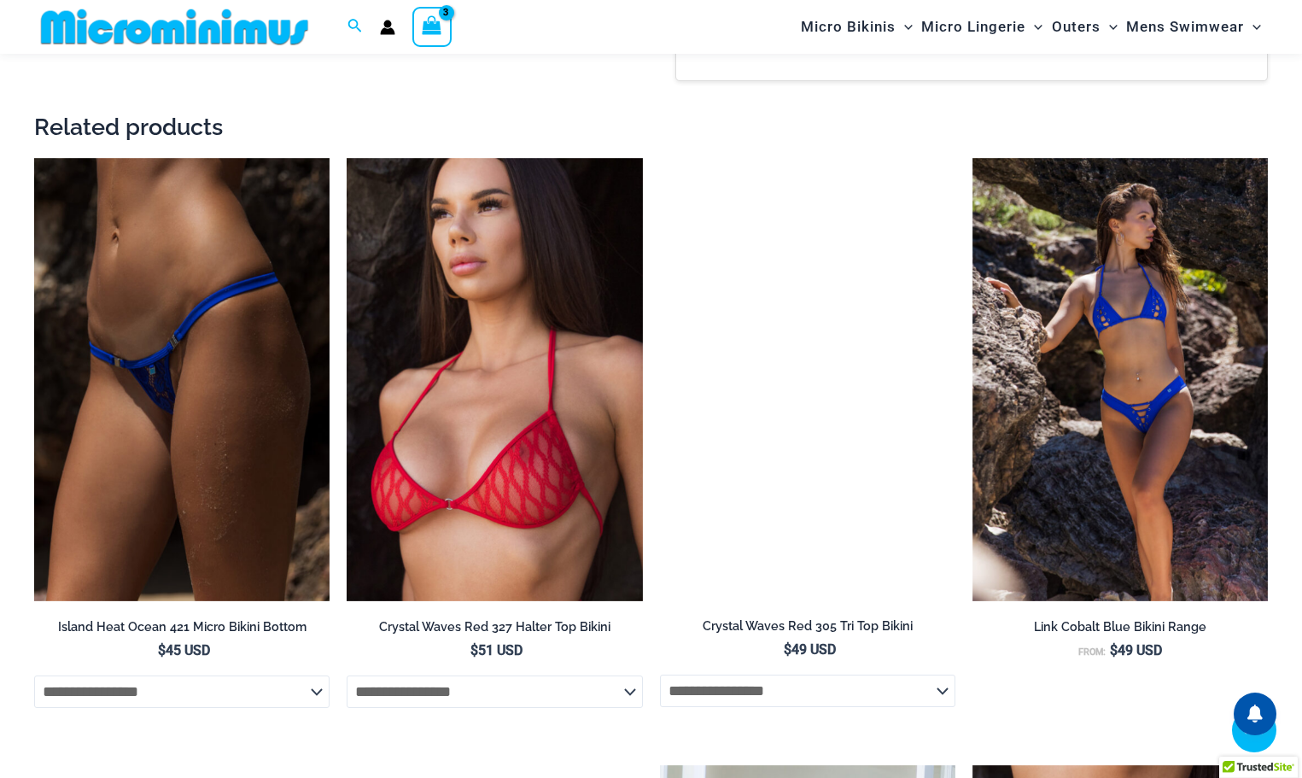
scroll to position [1950, 0]
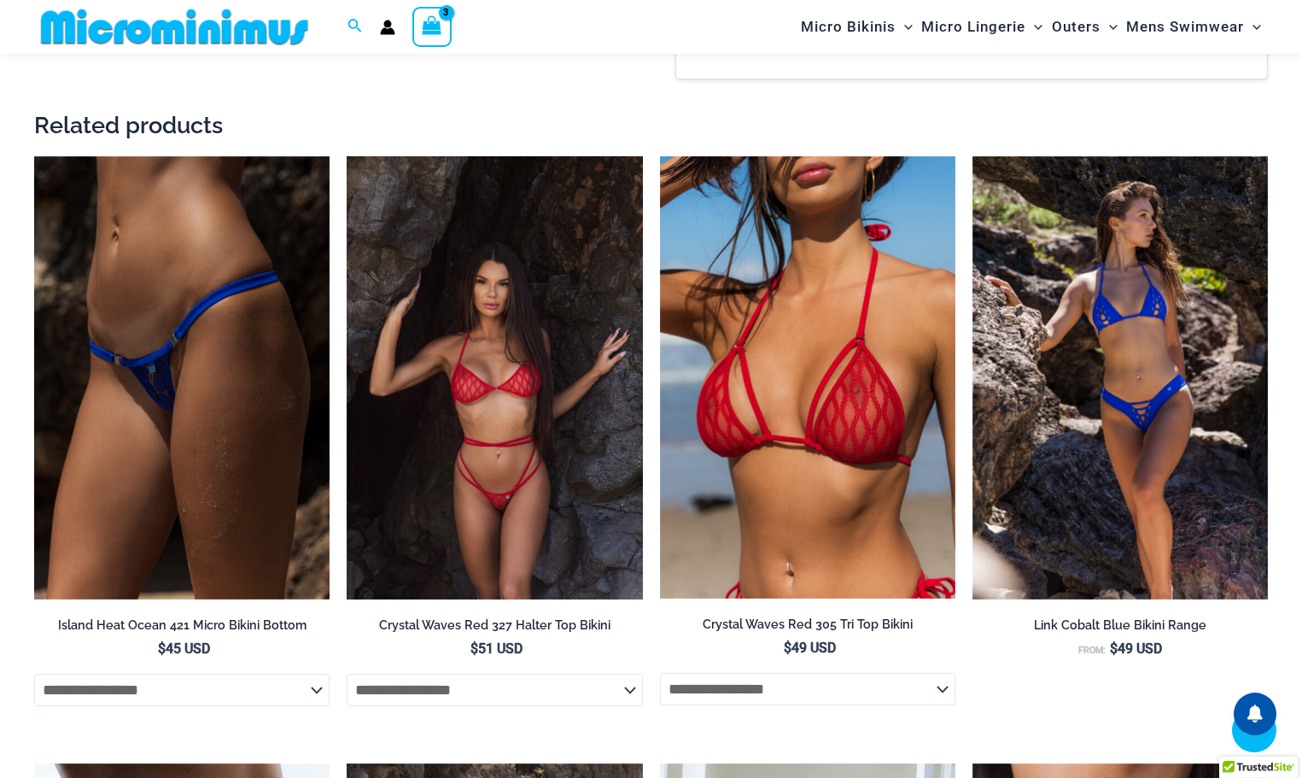
click at [485, 418] on img at bounding box center [494, 377] width 295 height 443
